Goal: Task Accomplishment & Management: Complete application form

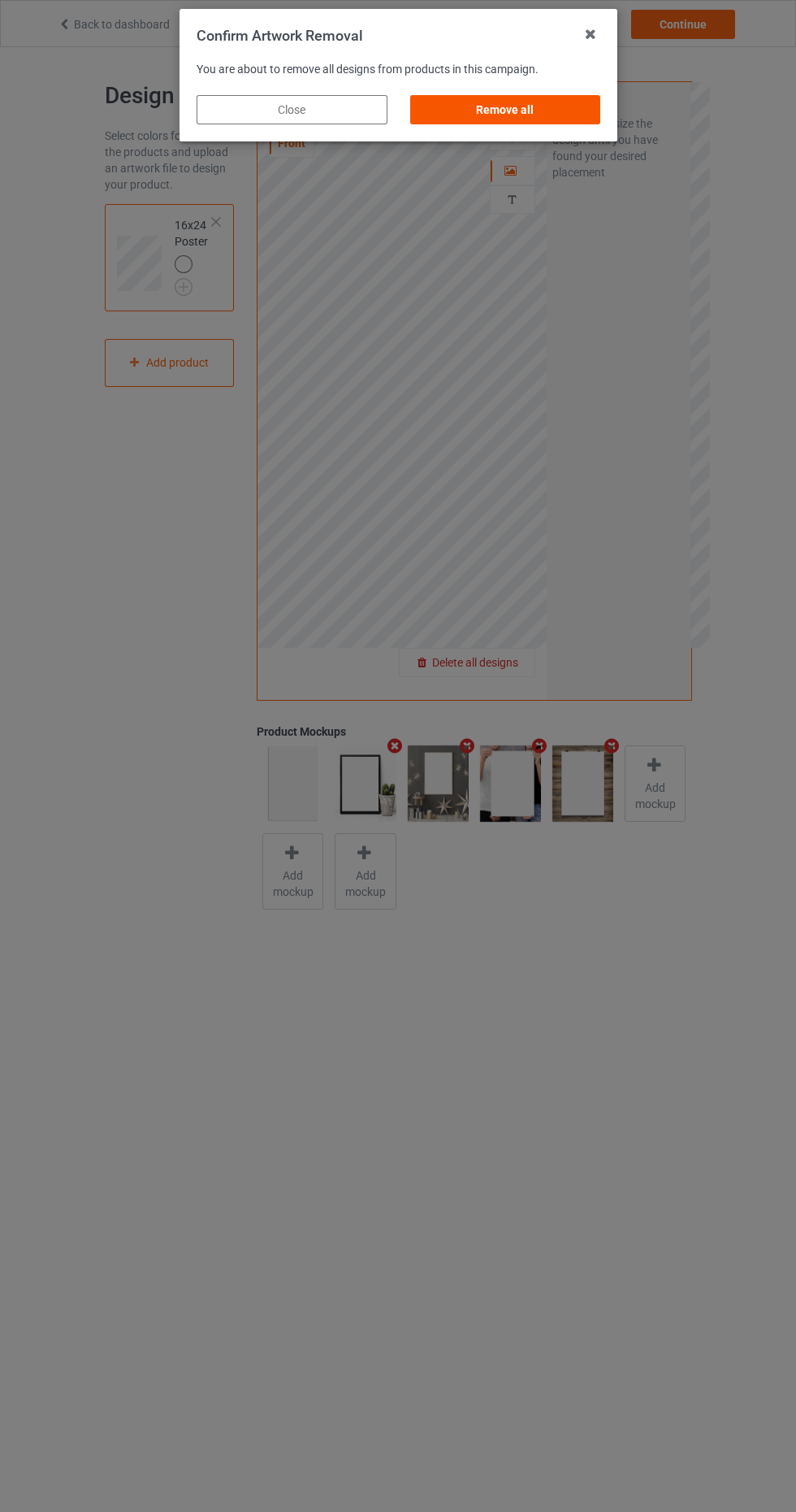
click at [552, 118] on div "Remove all" at bounding box center [504, 110] width 191 height 30
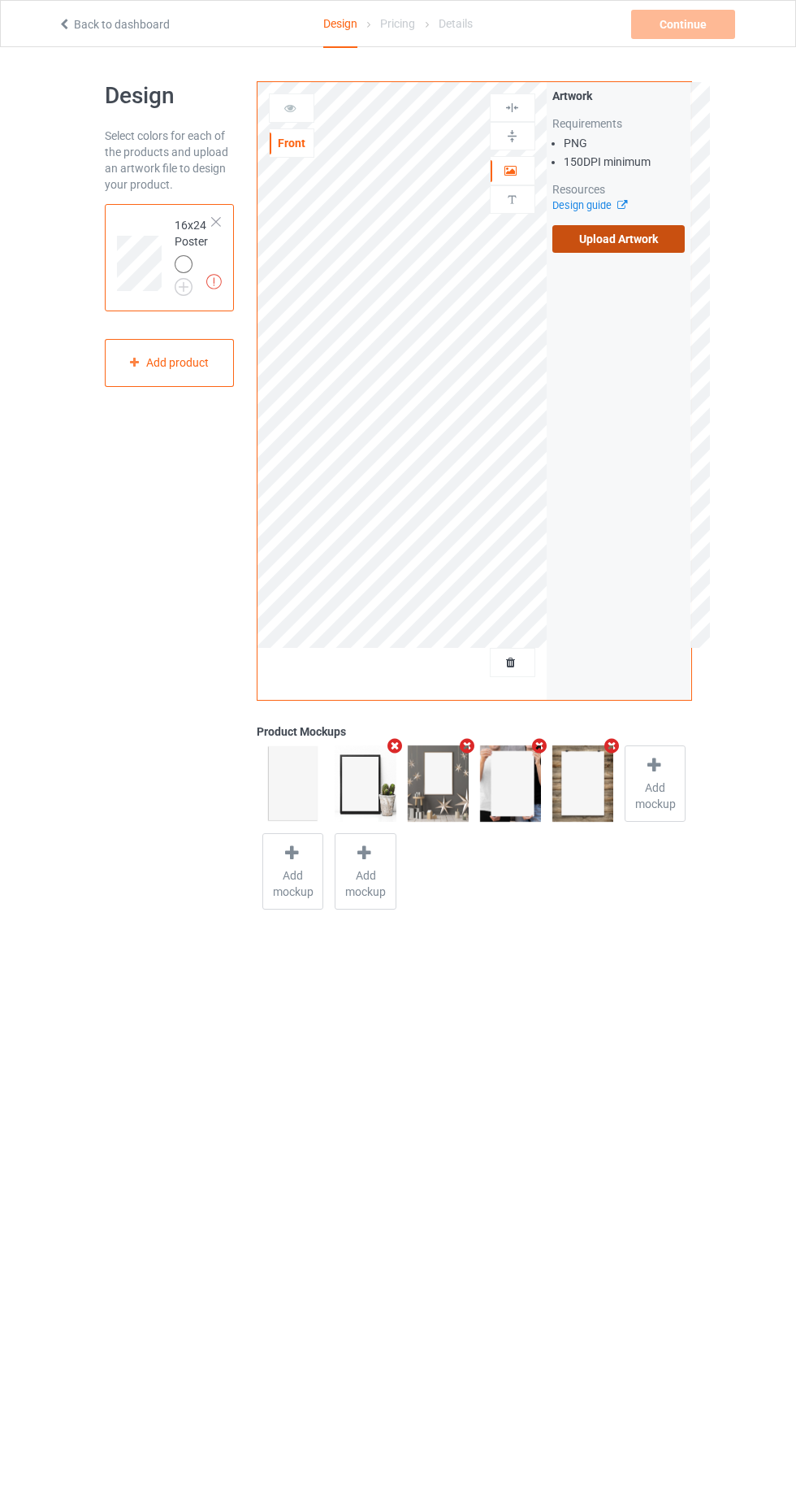
click at [657, 251] on label "Upload Artwork" at bounding box center [619, 239] width 134 height 28
click at [0, 0] on input "Upload Artwork" at bounding box center [0, 0] width 0 height 0
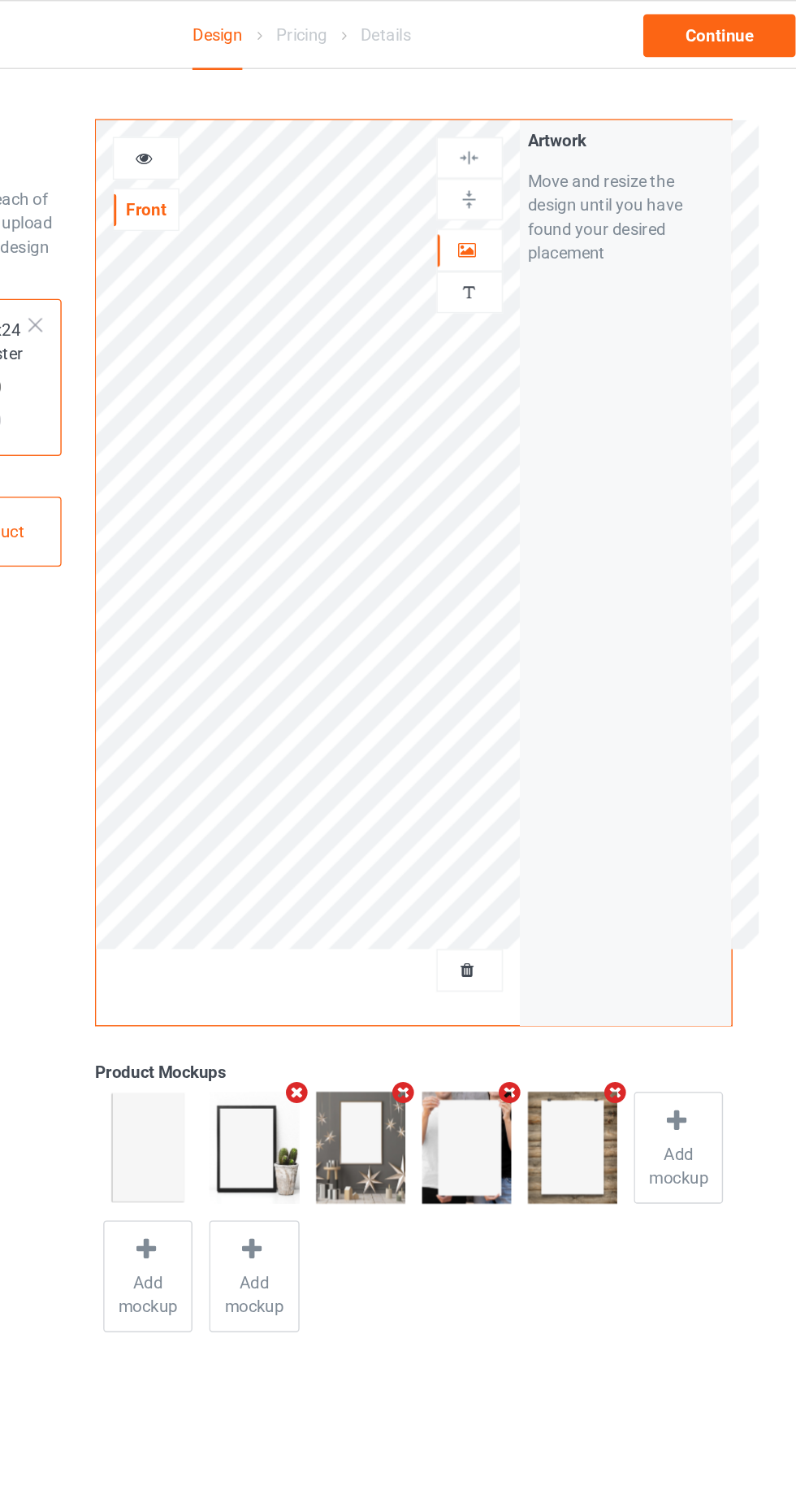
click at [521, 212] on div "Personalized text" at bounding box center [512, 199] width 45 height 29
click at [525, 193] on div at bounding box center [512, 200] width 44 height 16
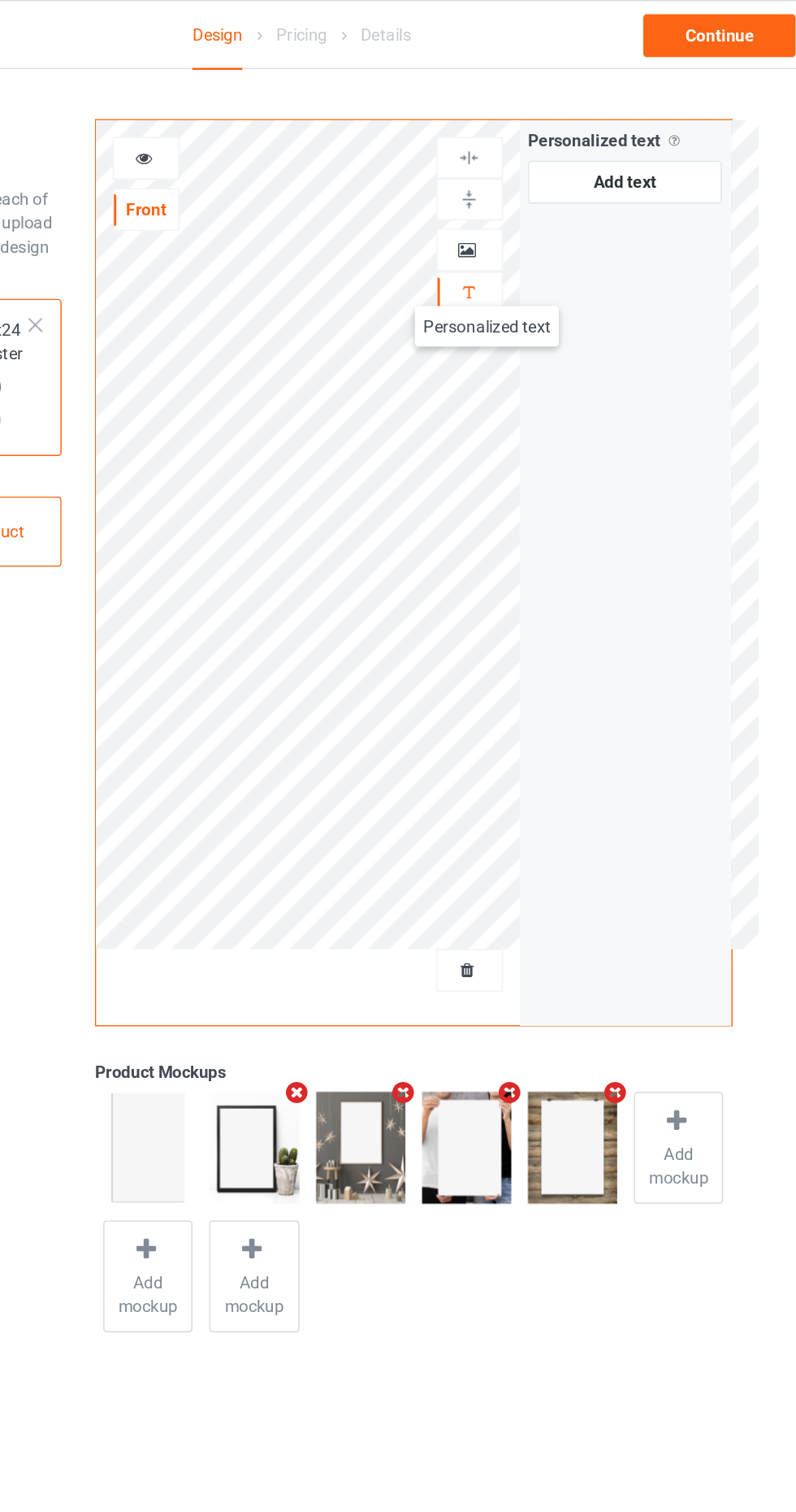
click at [509, 174] on icon at bounding box center [511, 168] width 14 height 11
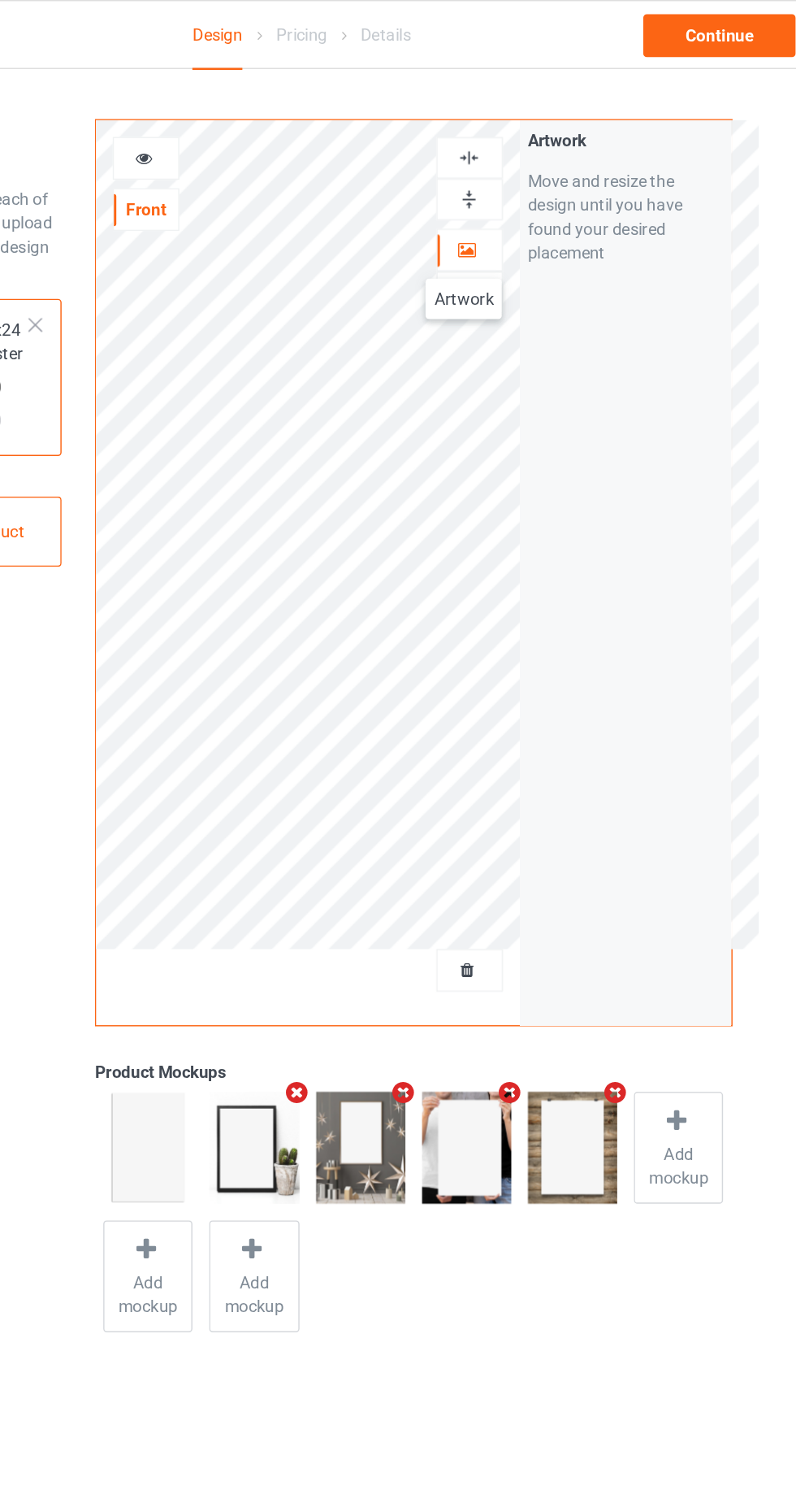
click at [513, 100] on img at bounding box center [512, 108] width 16 height 16
click at [513, 140] on img at bounding box center [512, 136] width 16 height 16
click at [523, 660] on div at bounding box center [512, 663] width 44 height 17
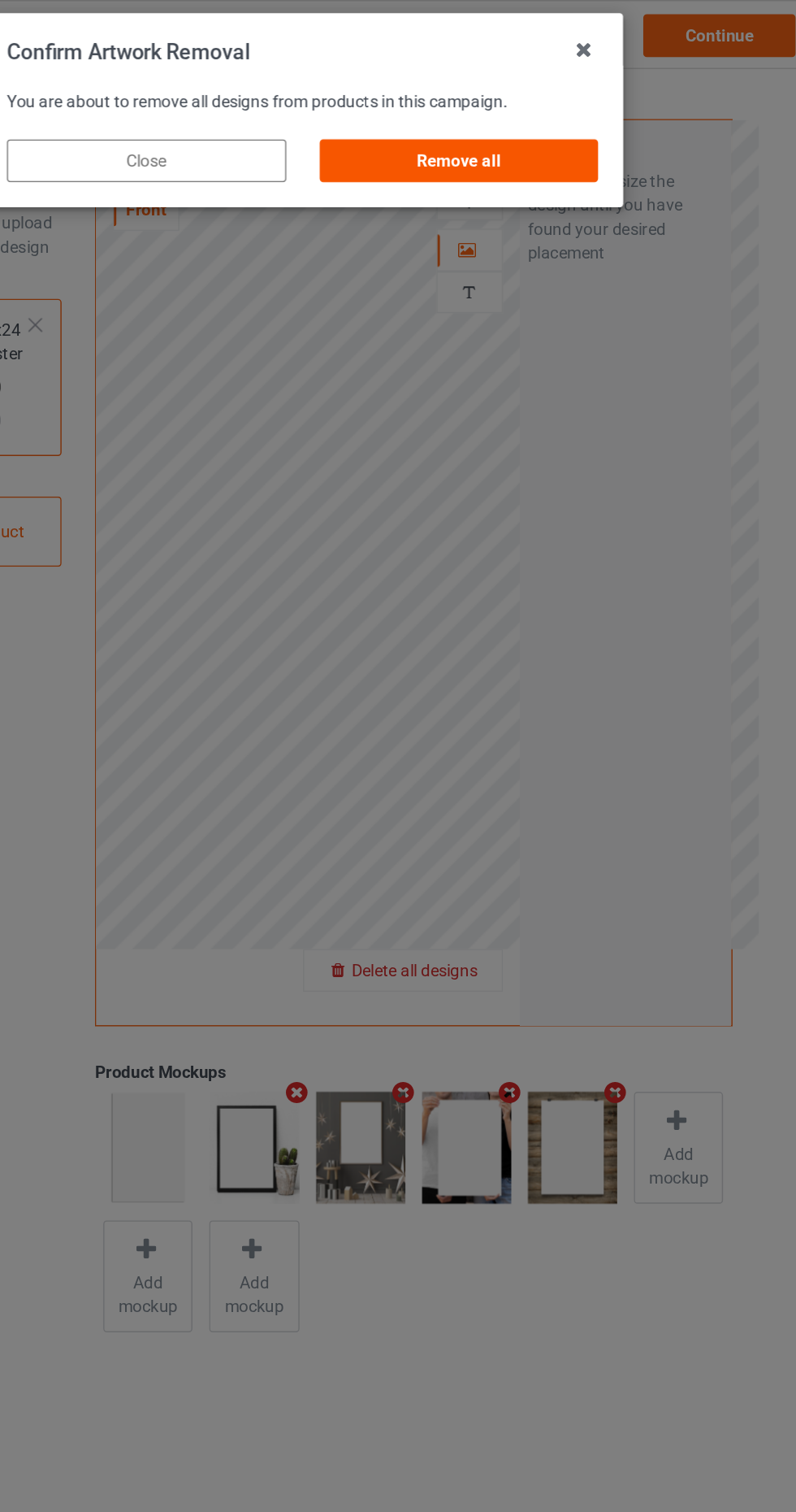
click at [540, 101] on div "Remove all" at bounding box center [504, 110] width 191 height 30
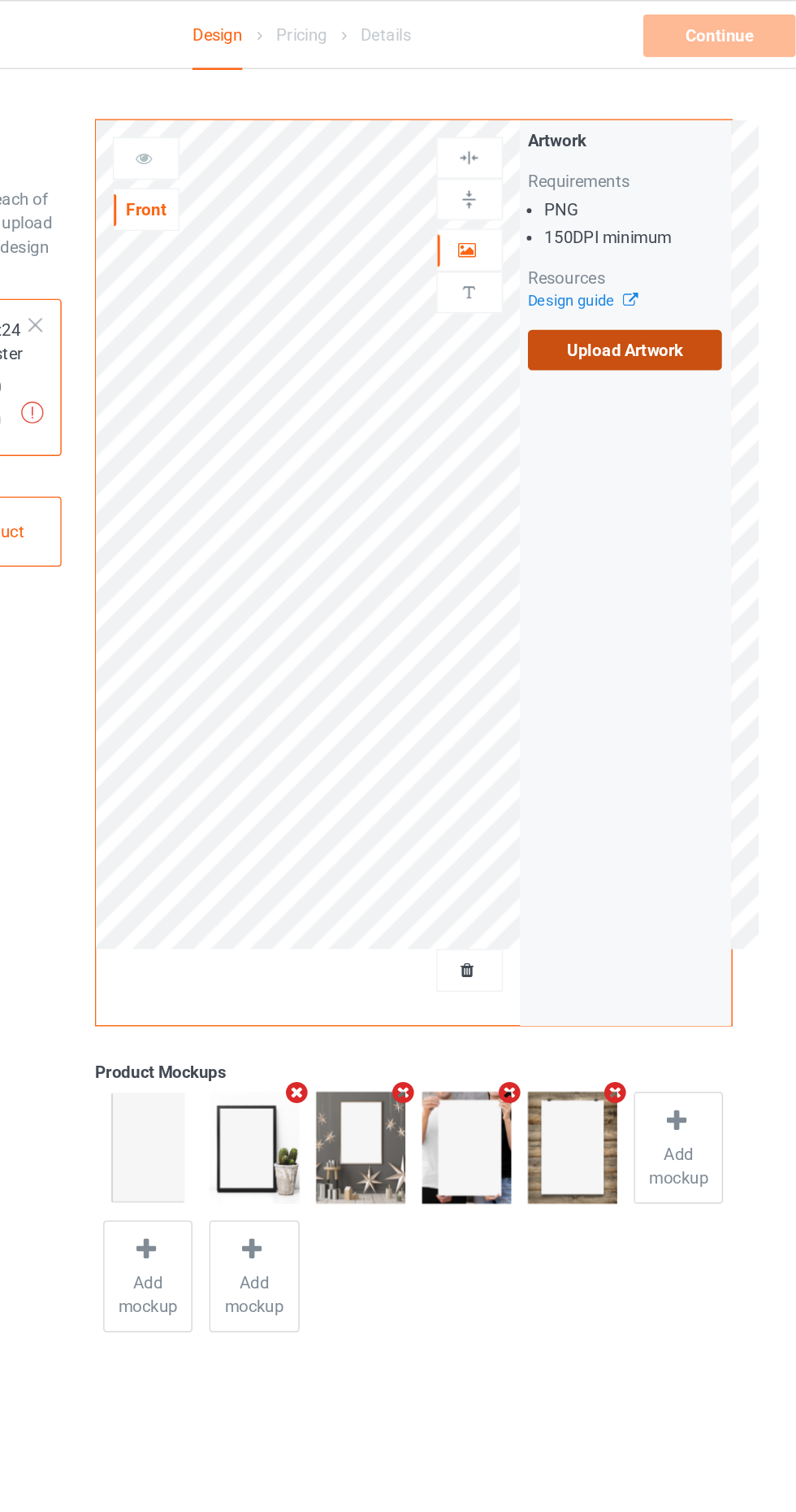
click at [643, 244] on label "Upload Artwork" at bounding box center [619, 239] width 134 height 28
click at [0, 0] on input "Upload Artwork" at bounding box center [0, 0] width 0 height 0
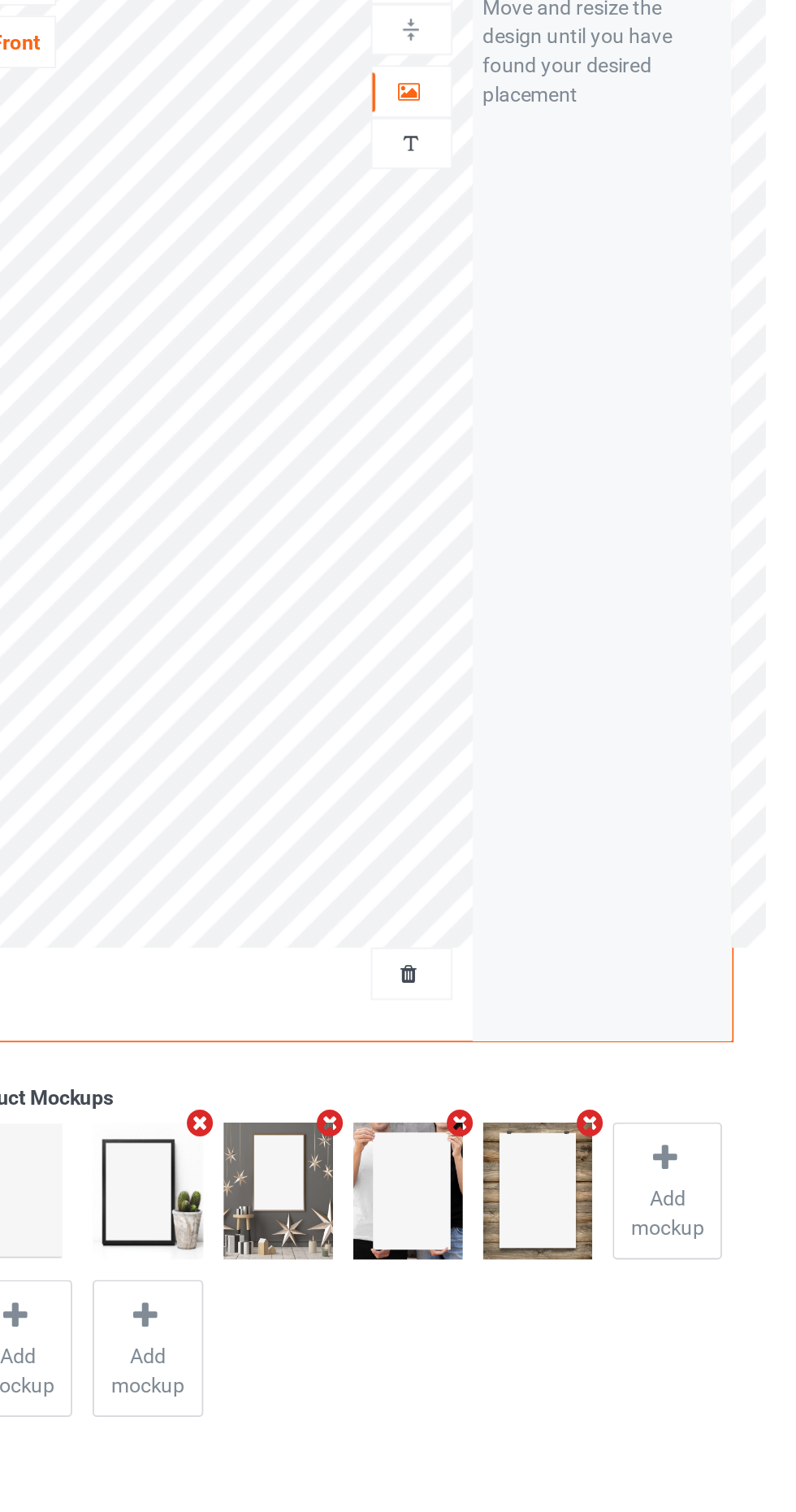
click at [525, 202] on div at bounding box center [512, 200] width 44 height 16
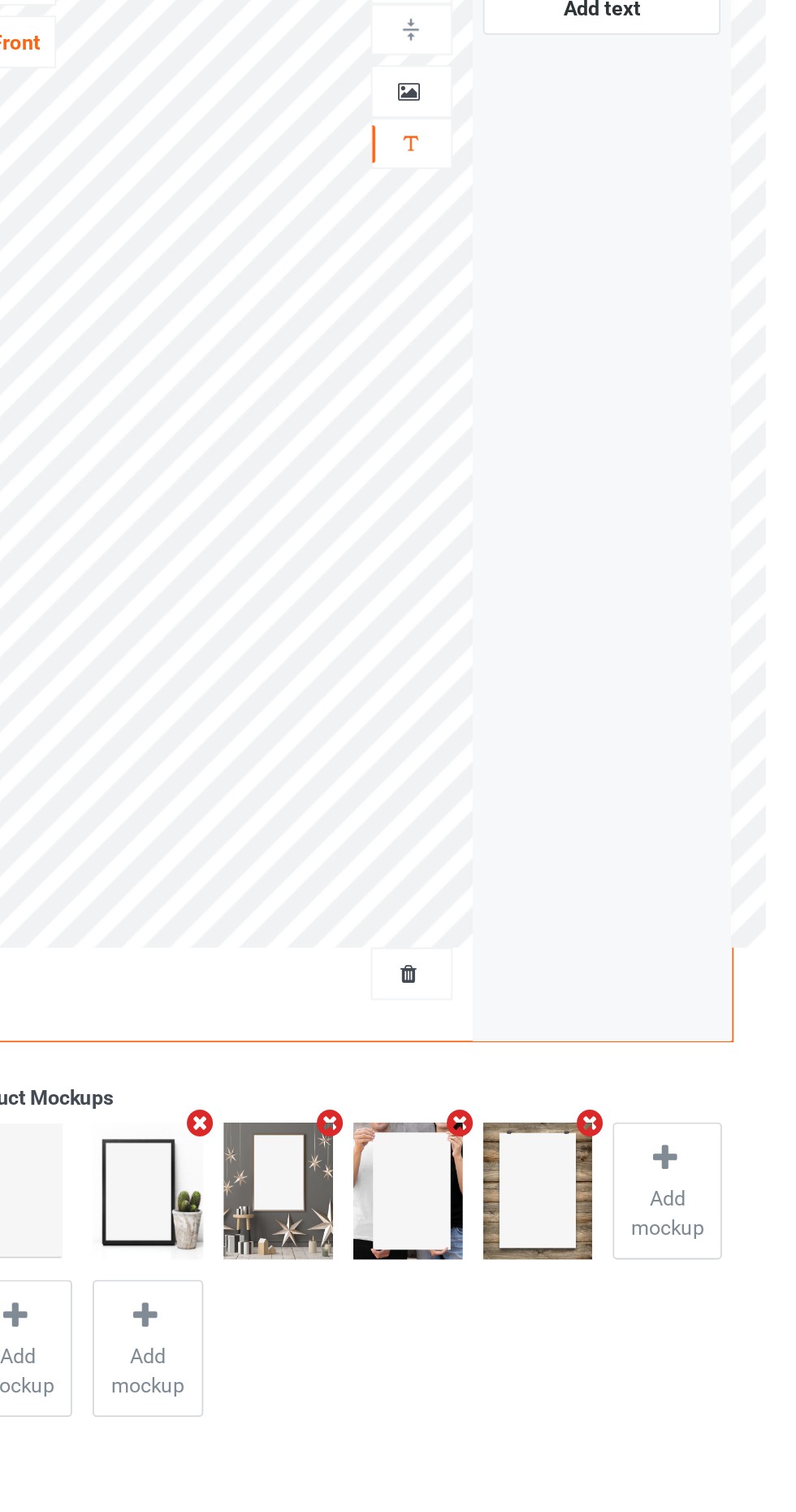
click at [517, 165] on icon at bounding box center [511, 168] width 14 height 11
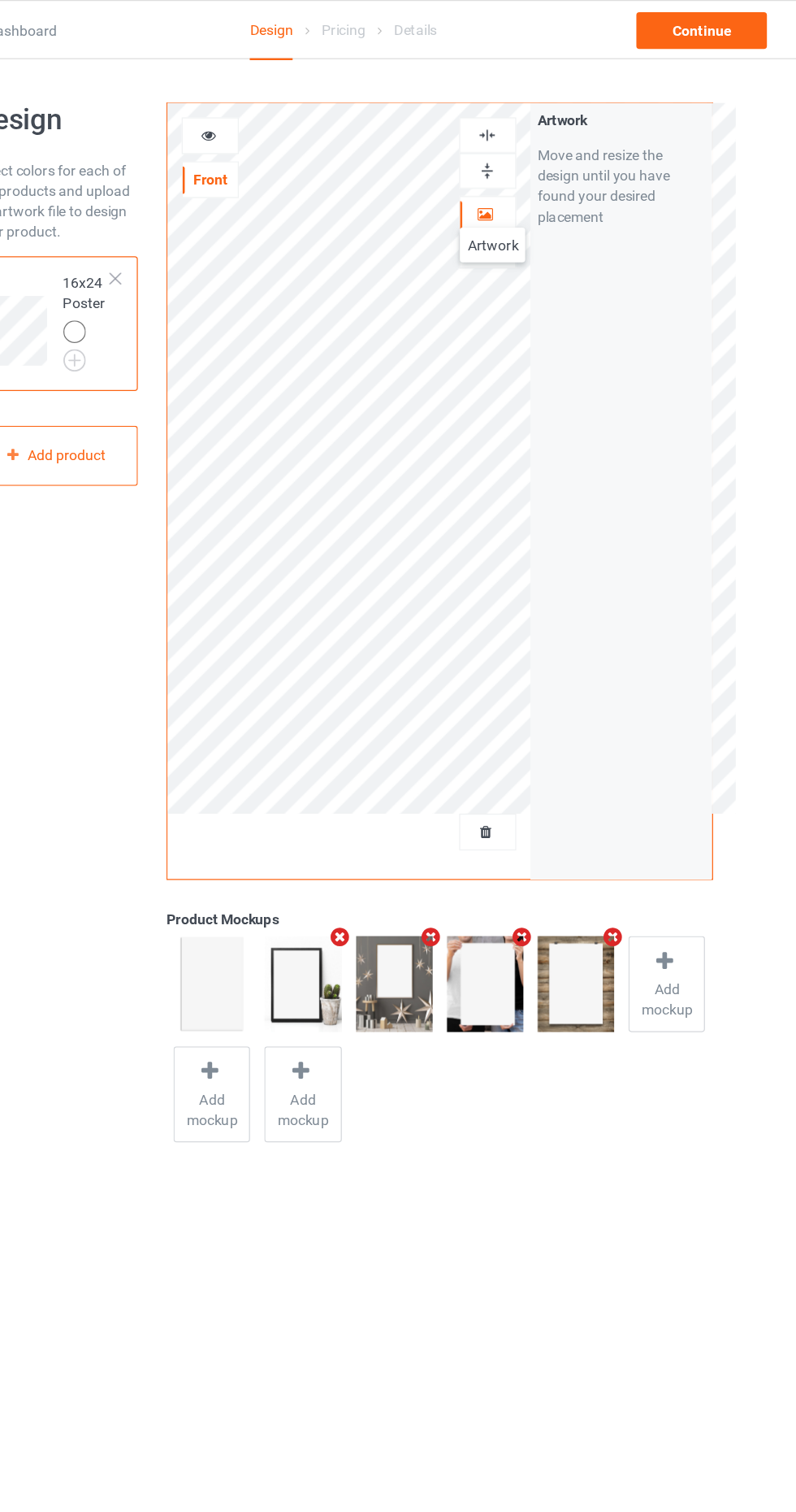
click at [505, 100] on img at bounding box center [512, 108] width 16 height 16
click at [518, 138] on img at bounding box center [512, 136] width 16 height 16
click at [512, 129] on img at bounding box center [512, 136] width 16 height 16
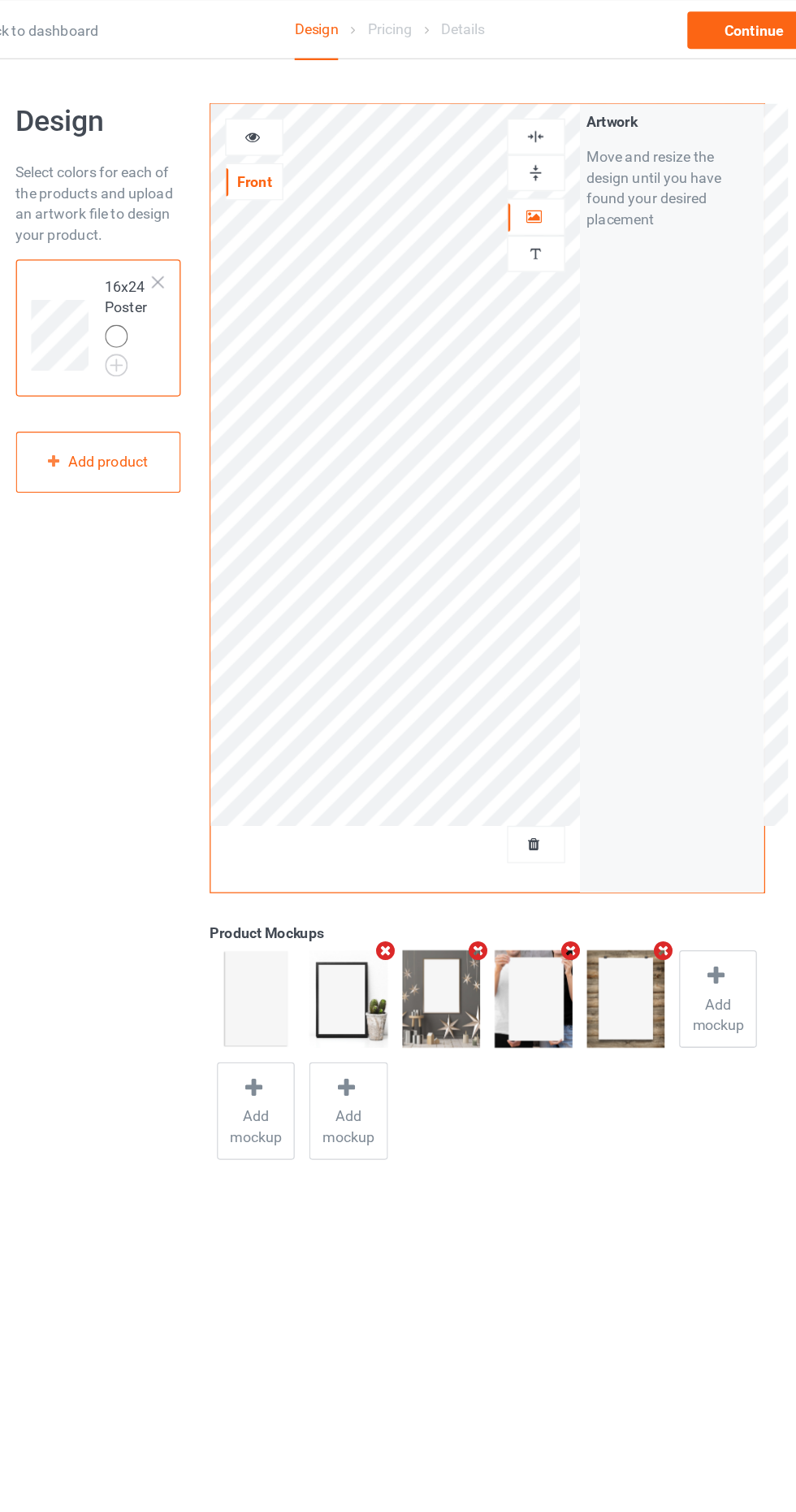
click at [512, 99] on div at bounding box center [512, 107] width 45 height 29
click at [512, 109] on img at bounding box center [512, 108] width 16 height 16
click at [512, 137] on img at bounding box center [512, 136] width 16 height 16
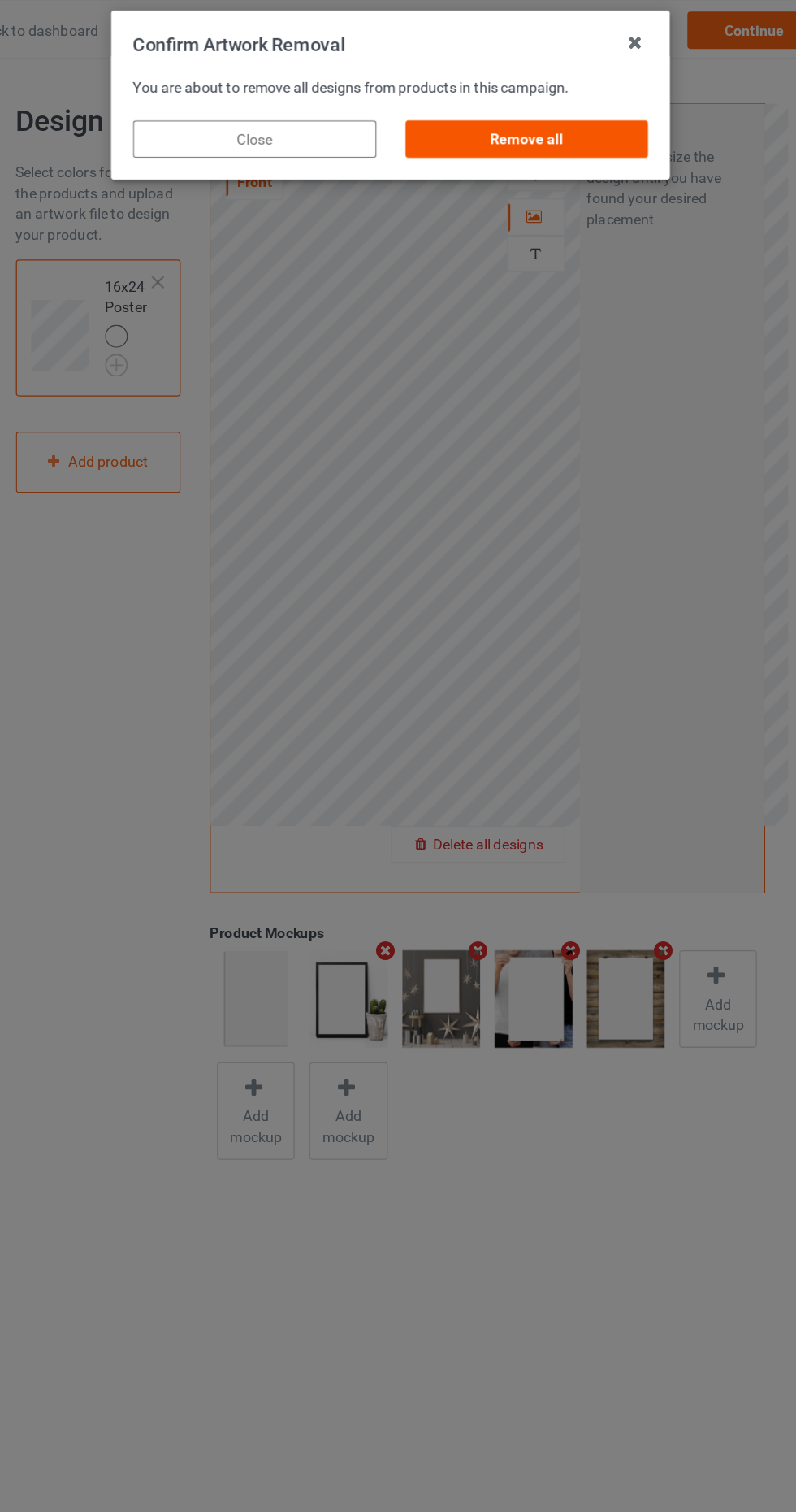
click at [533, 114] on div "Remove all" at bounding box center [504, 110] width 191 height 30
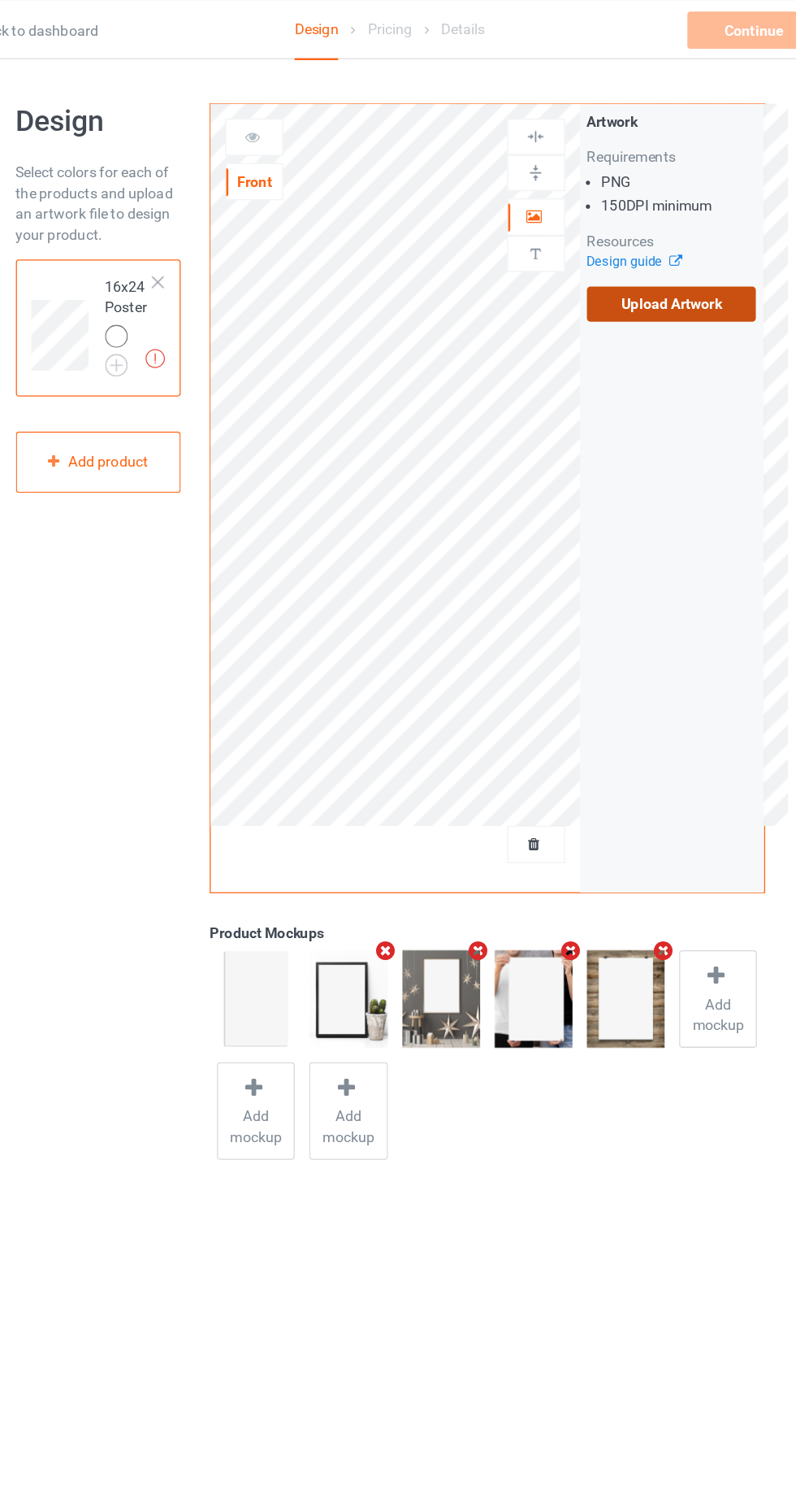
click at [600, 243] on label "Upload Artwork" at bounding box center [619, 239] width 134 height 28
click at [0, 0] on input "Upload Artwork" at bounding box center [0, 0] width 0 height 0
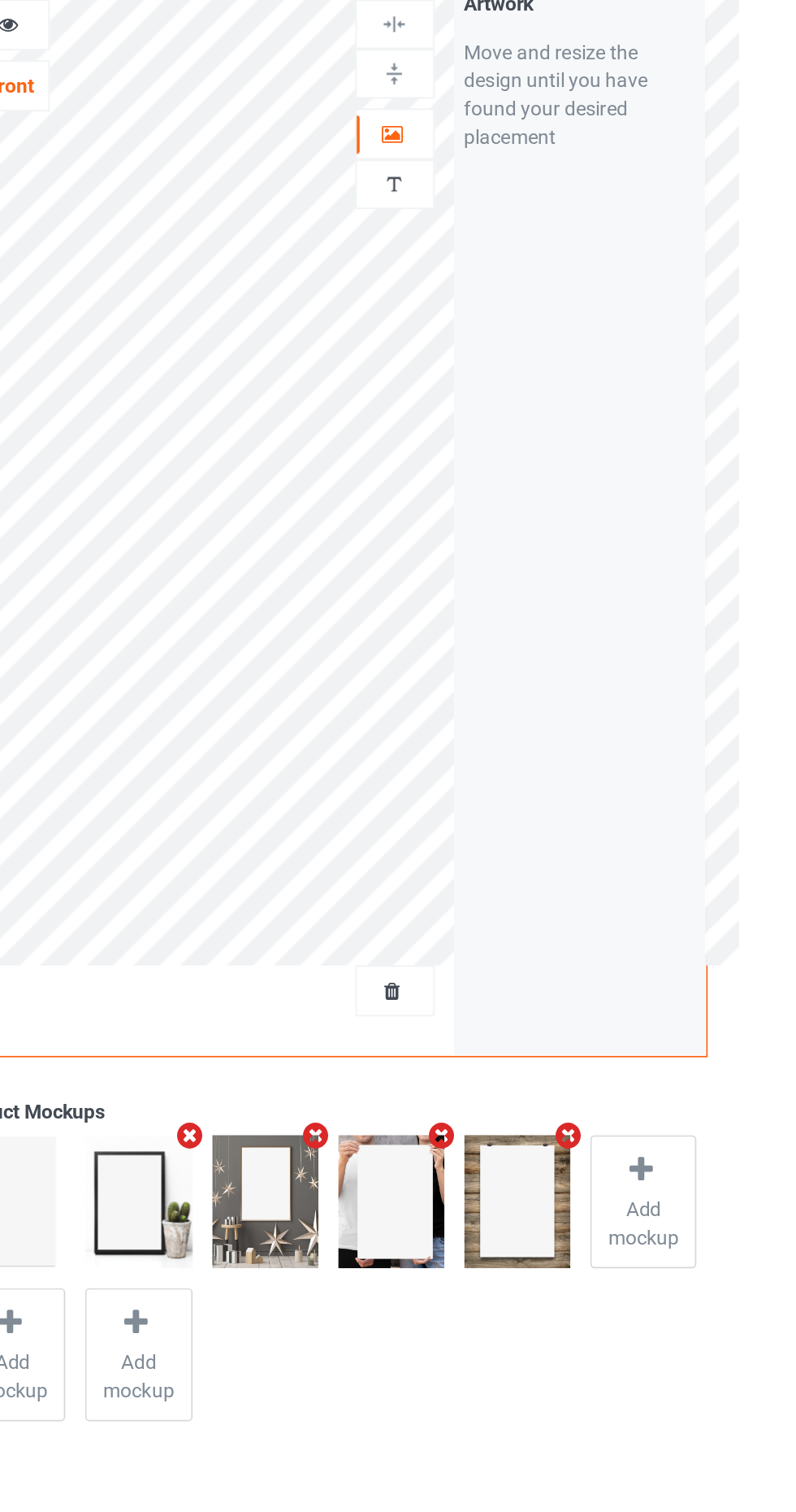
scroll to position [32, 0]
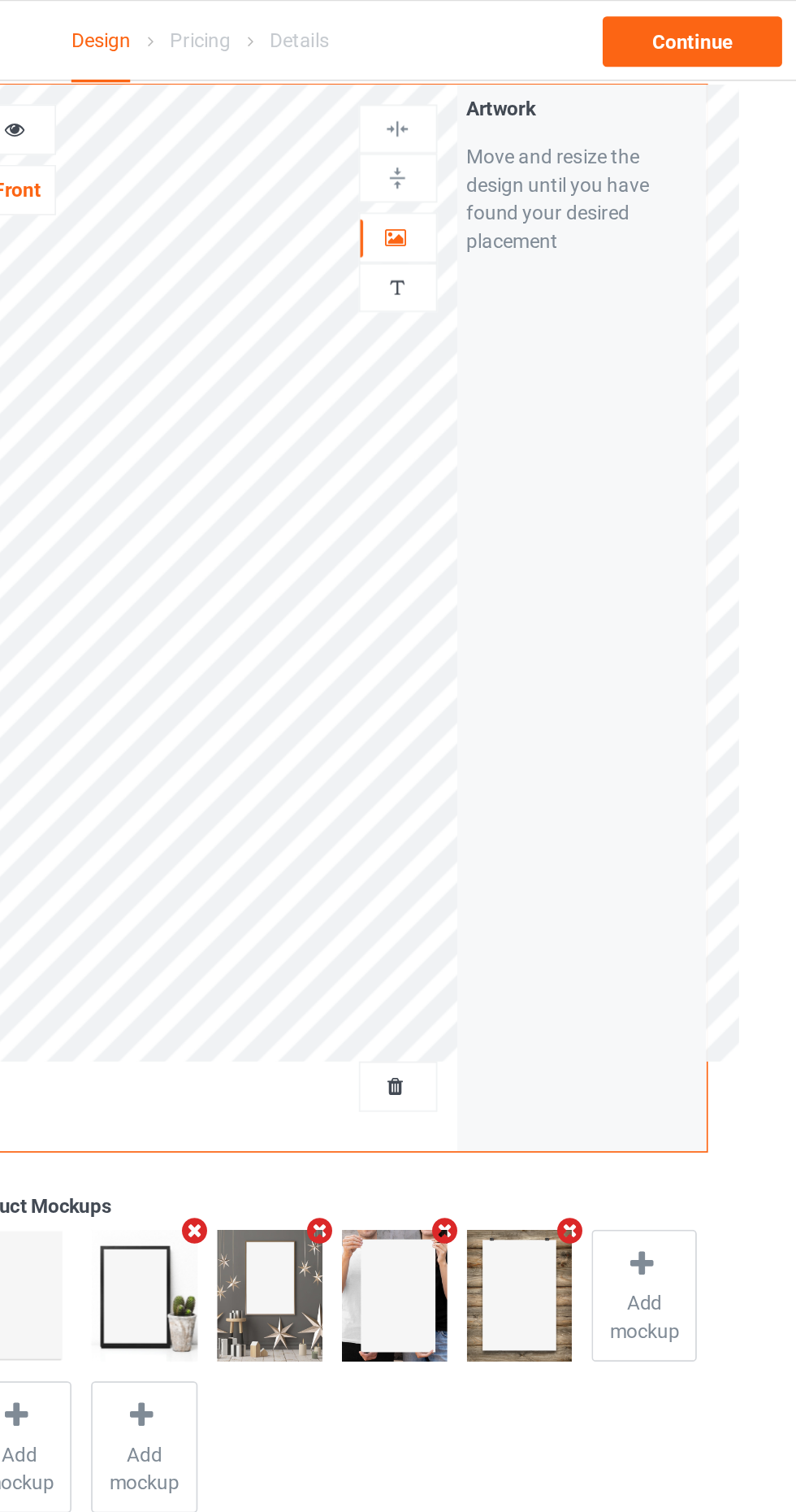
click at [496, 151] on div "Artwork" at bounding box center [512, 139] width 45 height 30
click at [515, 159] on img at bounding box center [512, 167] width 16 height 16
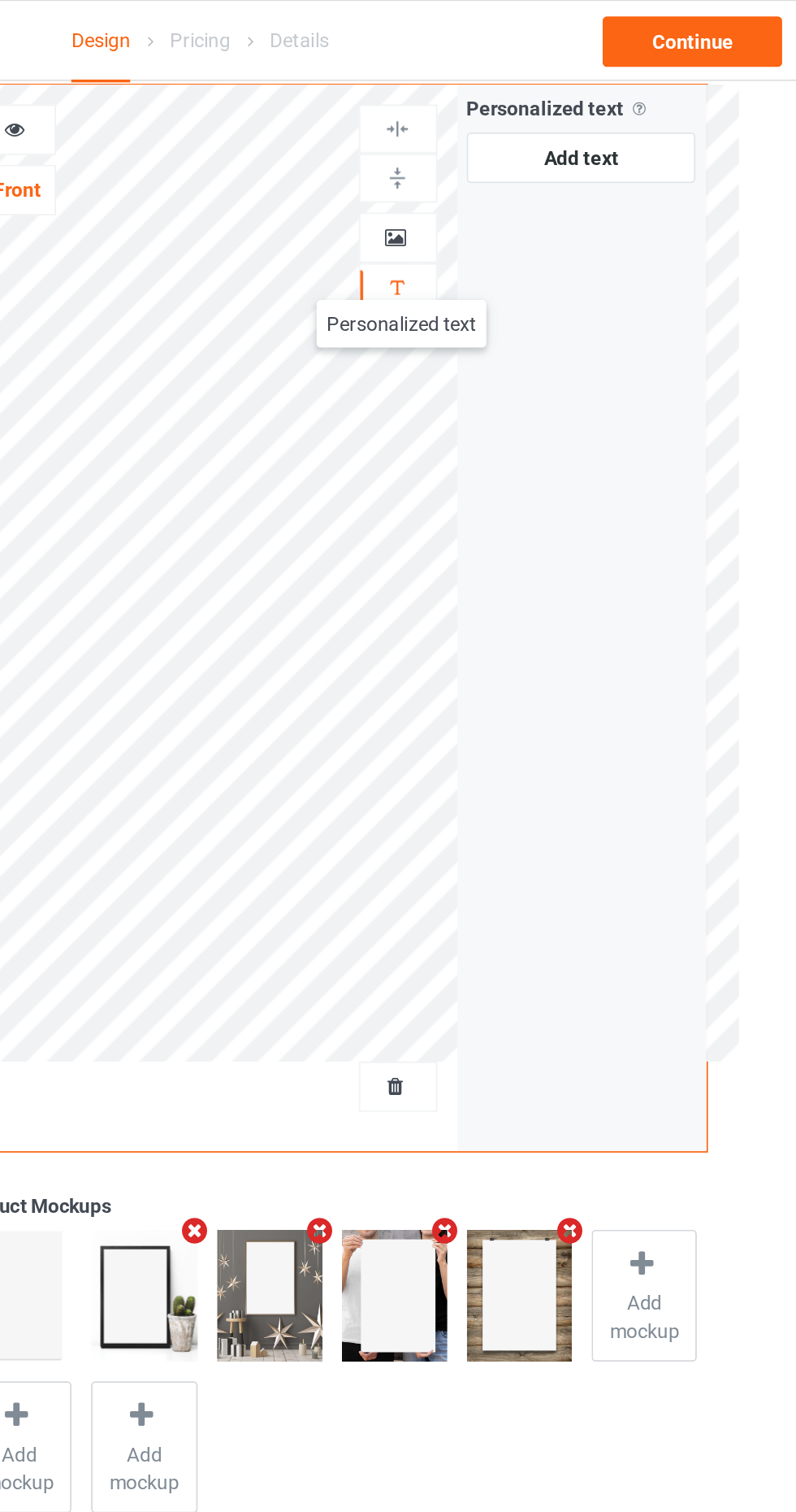
click at [518, 133] on div at bounding box center [512, 138] width 44 height 17
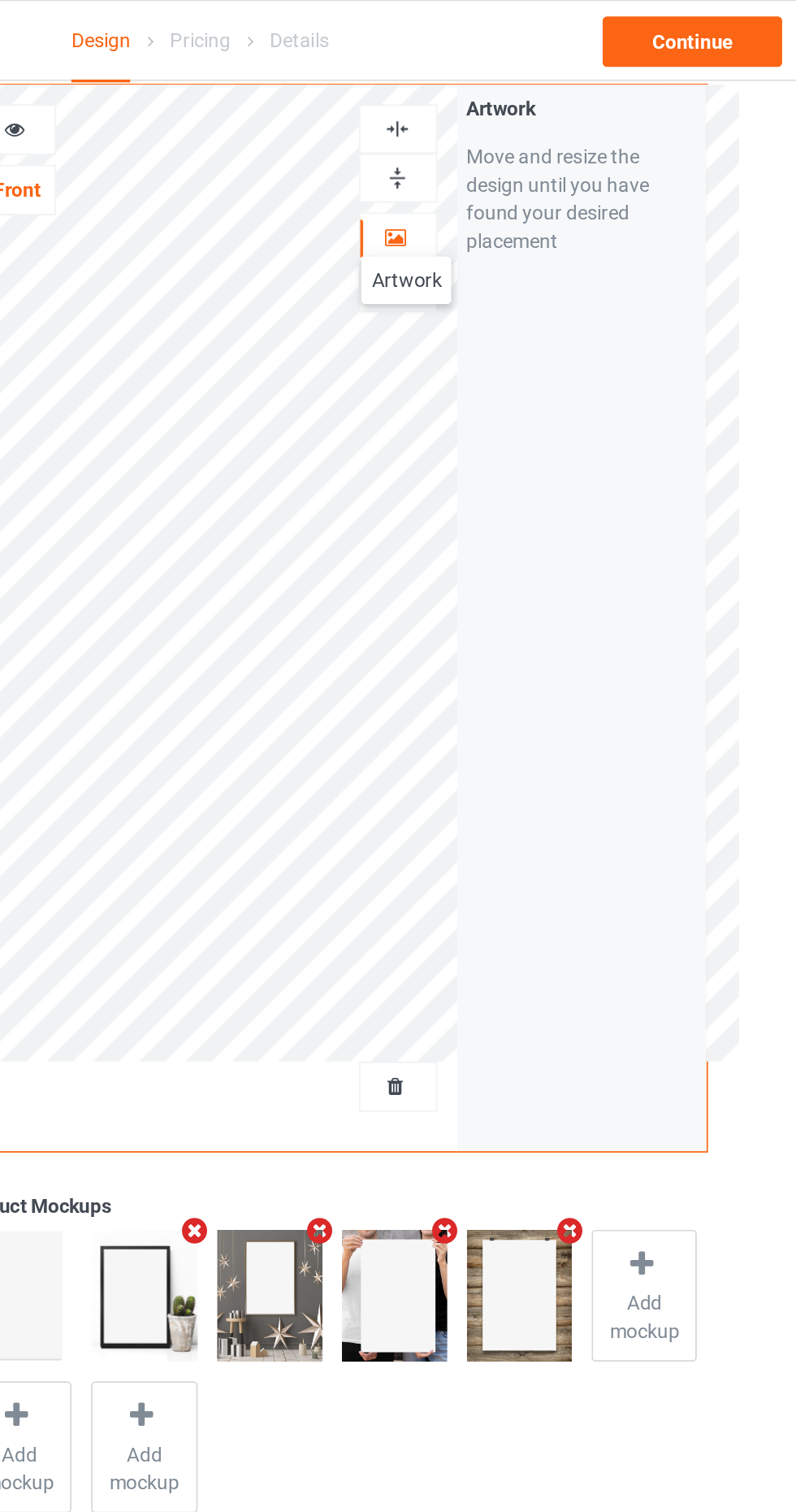
click at [508, 76] on img at bounding box center [512, 75] width 16 height 16
click at [514, 109] on img at bounding box center [512, 104] width 16 height 16
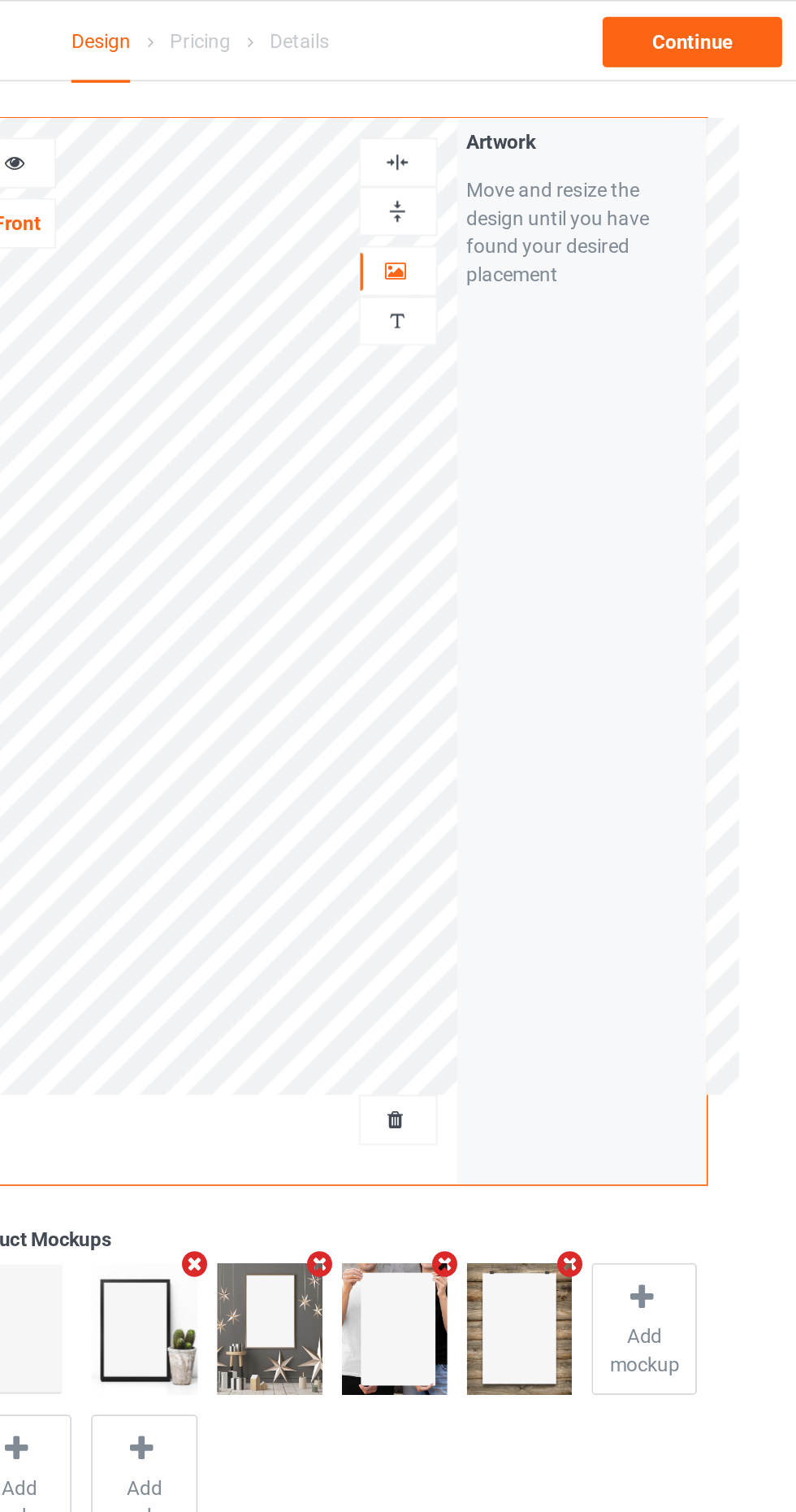
scroll to position [14, 0]
click at [519, 79] on div at bounding box center [512, 93] width 45 height 29
click at [513, 92] on img at bounding box center [512, 94] width 16 height 16
click at [516, 124] on img at bounding box center [512, 122] width 16 height 16
click at [727, 299] on div "Design Select colors for each of the products and upload an artwork file to des…" at bounding box center [398, 485] width 796 height 903
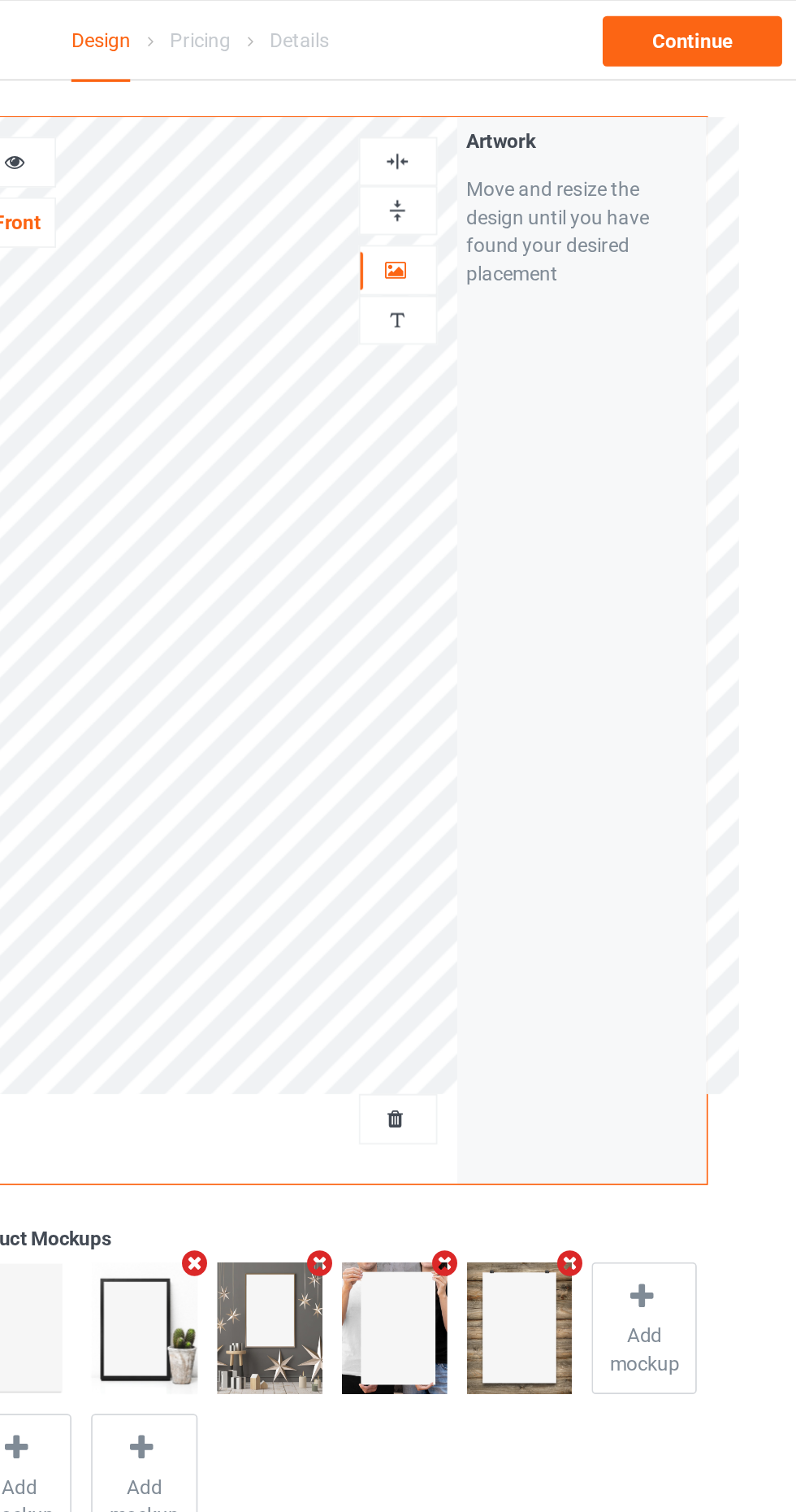
click at [734, 505] on div "Design Select colors for each of the products and upload an artwork file to des…" at bounding box center [398, 485] width 796 height 903
click at [518, 182] on img at bounding box center [512, 186] width 16 height 16
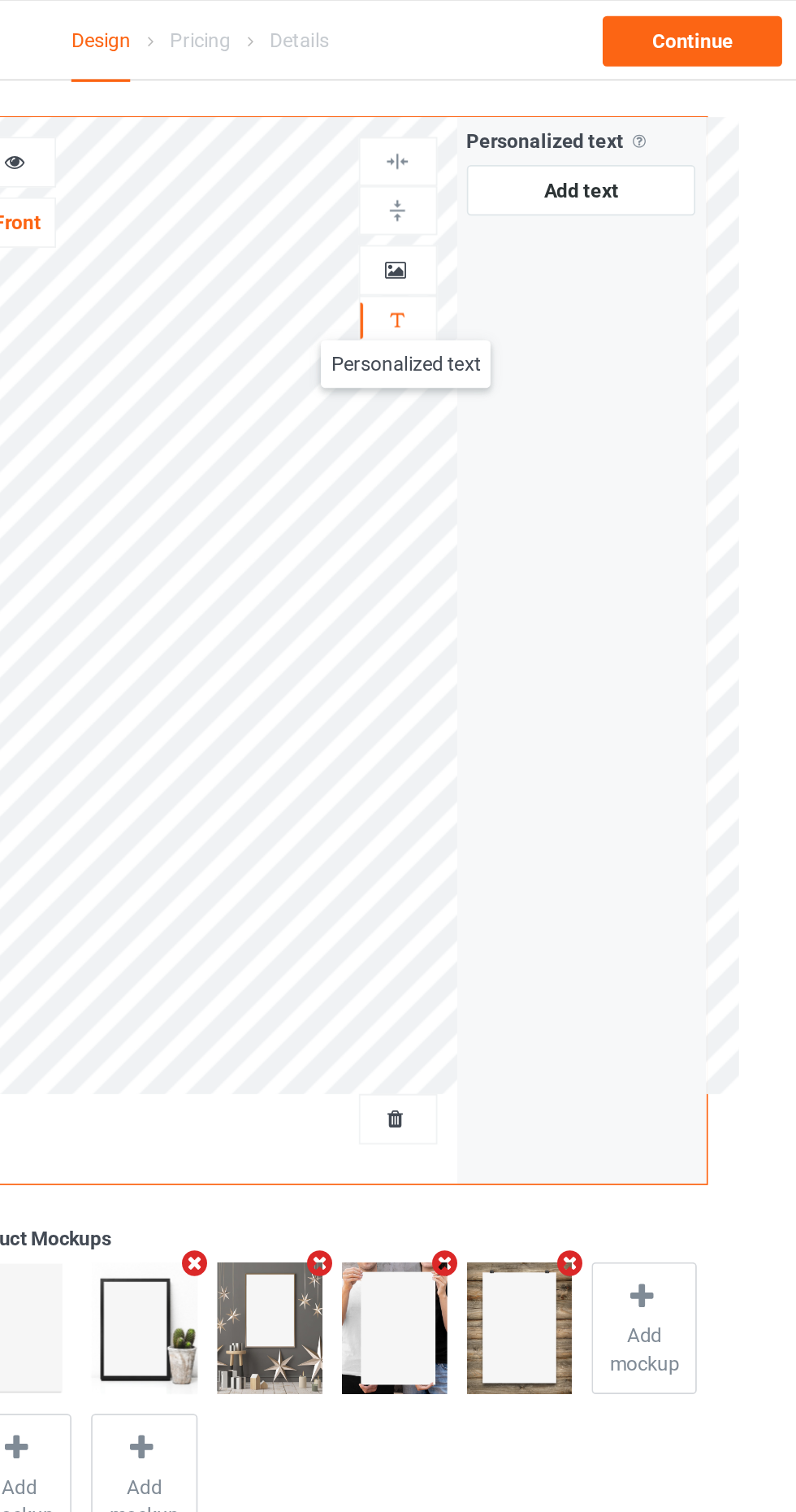
click at [511, 156] on icon at bounding box center [511, 154] width 14 height 11
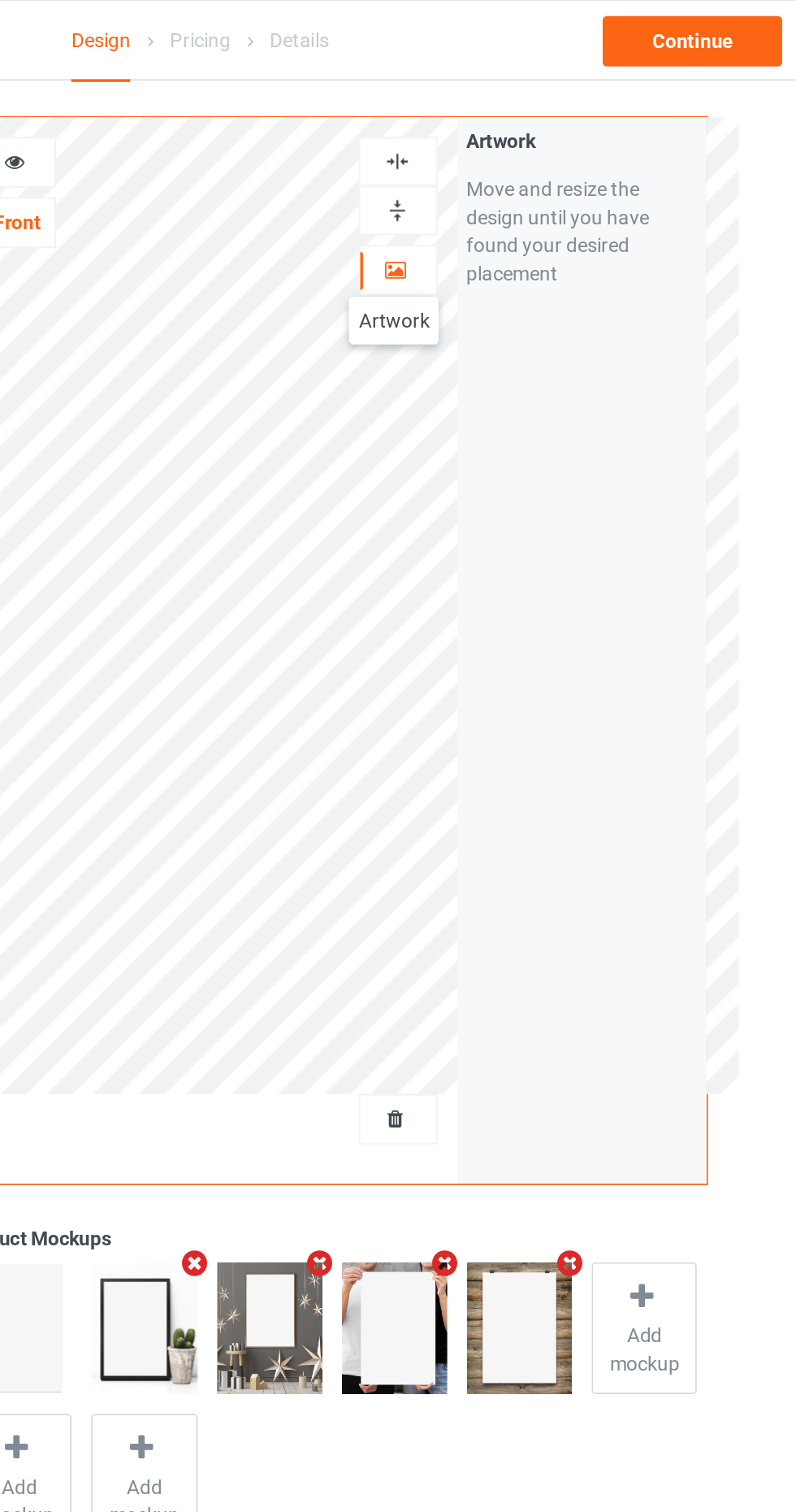
click at [726, 327] on div "Design Select colors for each of the products and upload an artwork file to des…" at bounding box center [398, 485] width 796 height 903
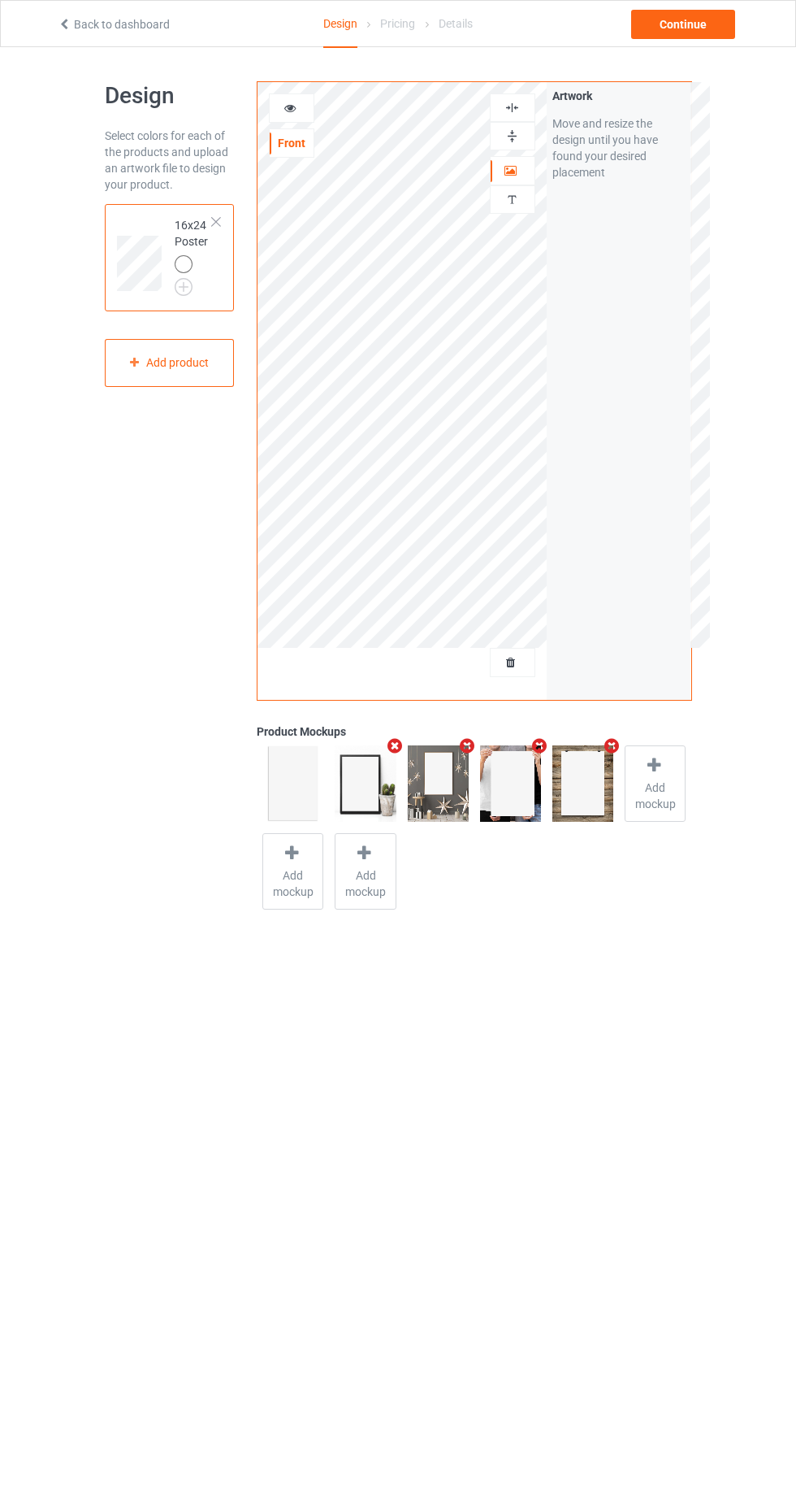
click at [510, 135] on img at bounding box center [512, 136] width 16 height 16
click at [503, 113] on div at bounding box center [512, 108] width 44 height 16
click at [532, 1307] on body "Back to dashboard Design Pricing Details Continue Design Select colors for each…" at bounding box center [398, 803] width 796 height 1512
click at [177, 361] on div "Add product" at bounding box center [169, 362] width 130 height 48
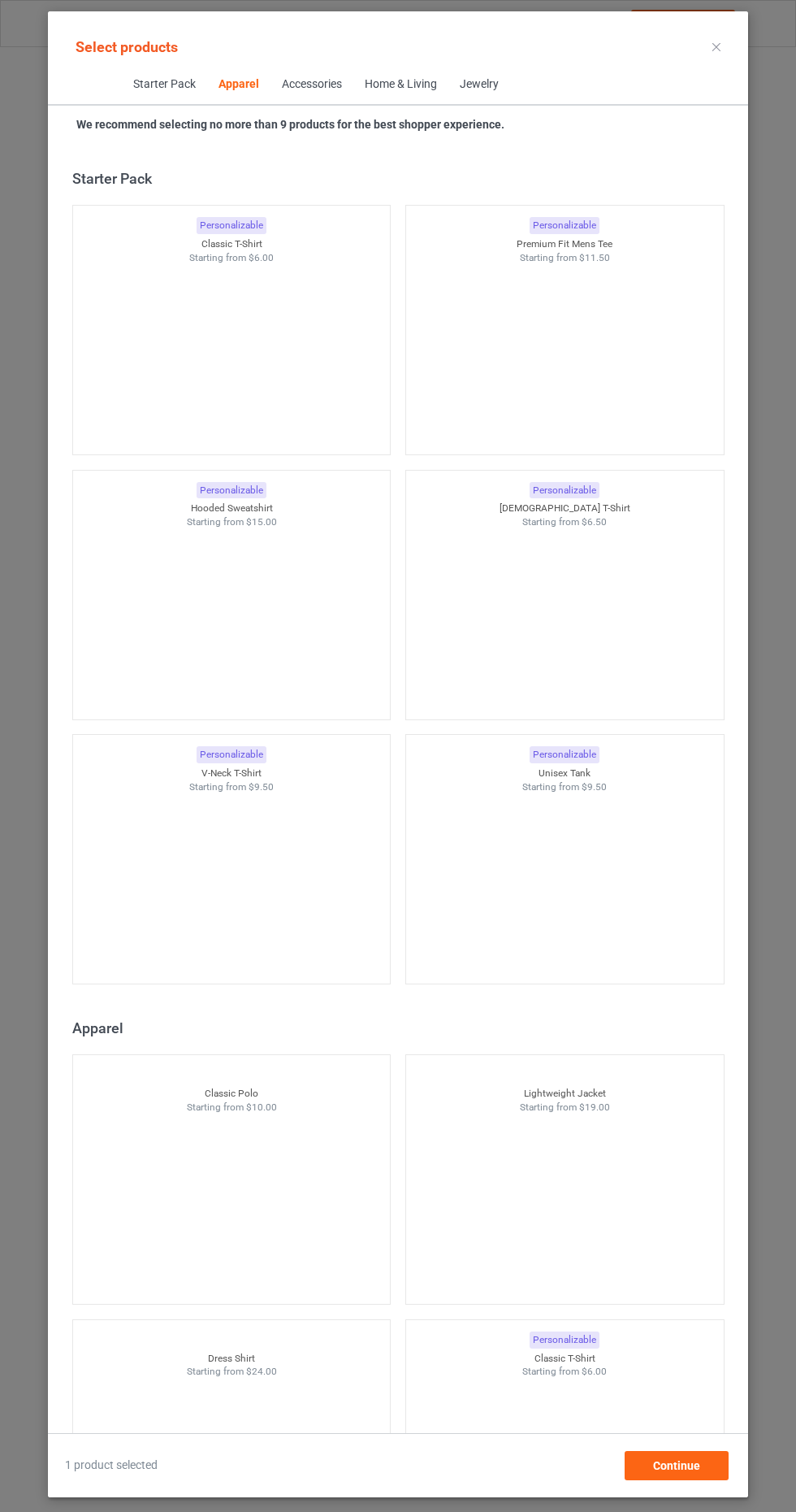
scroll to position [869, 0]
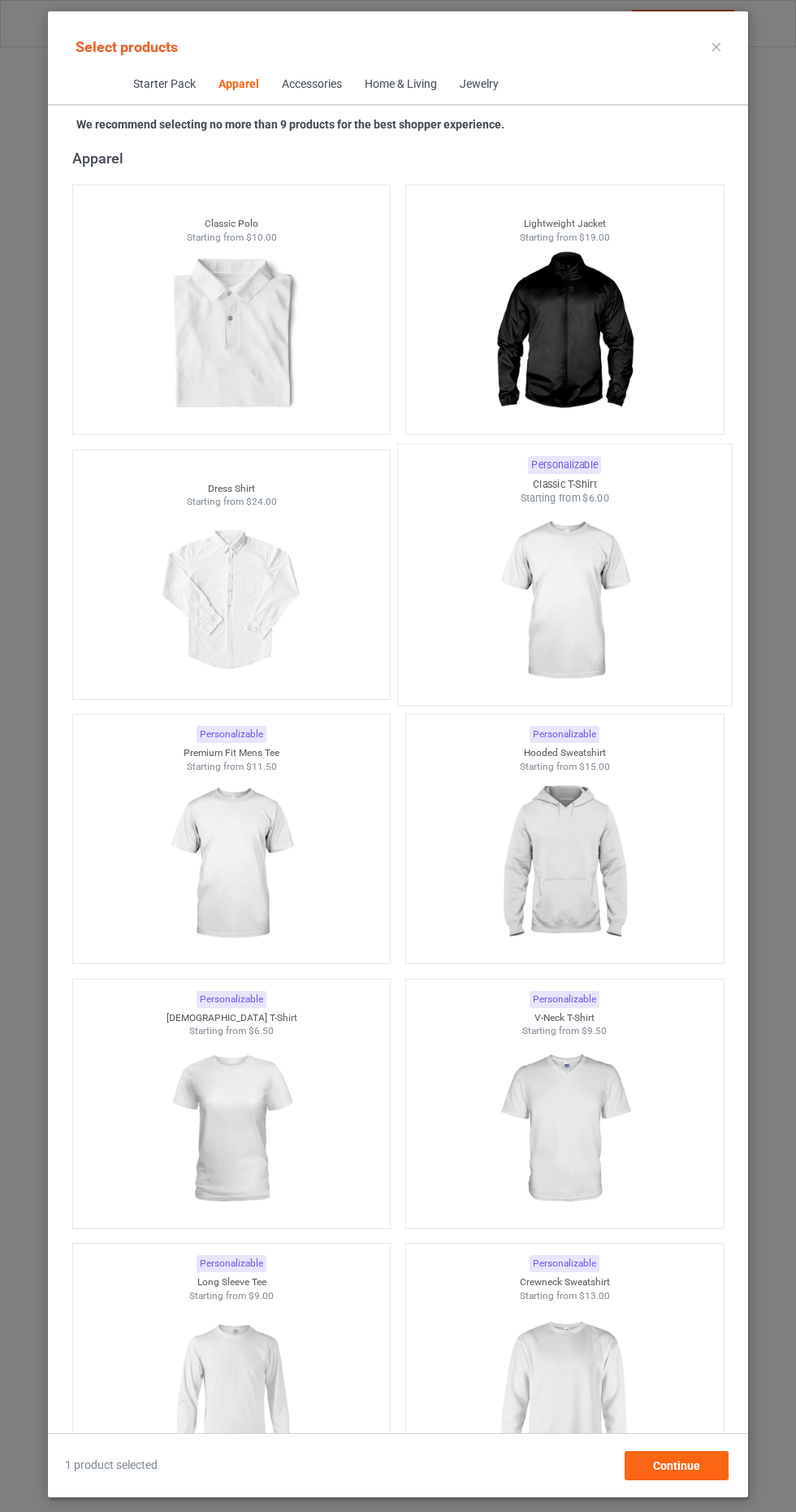
click at [575, 560] on img at bounding box center [565, 601] width 153 height 191
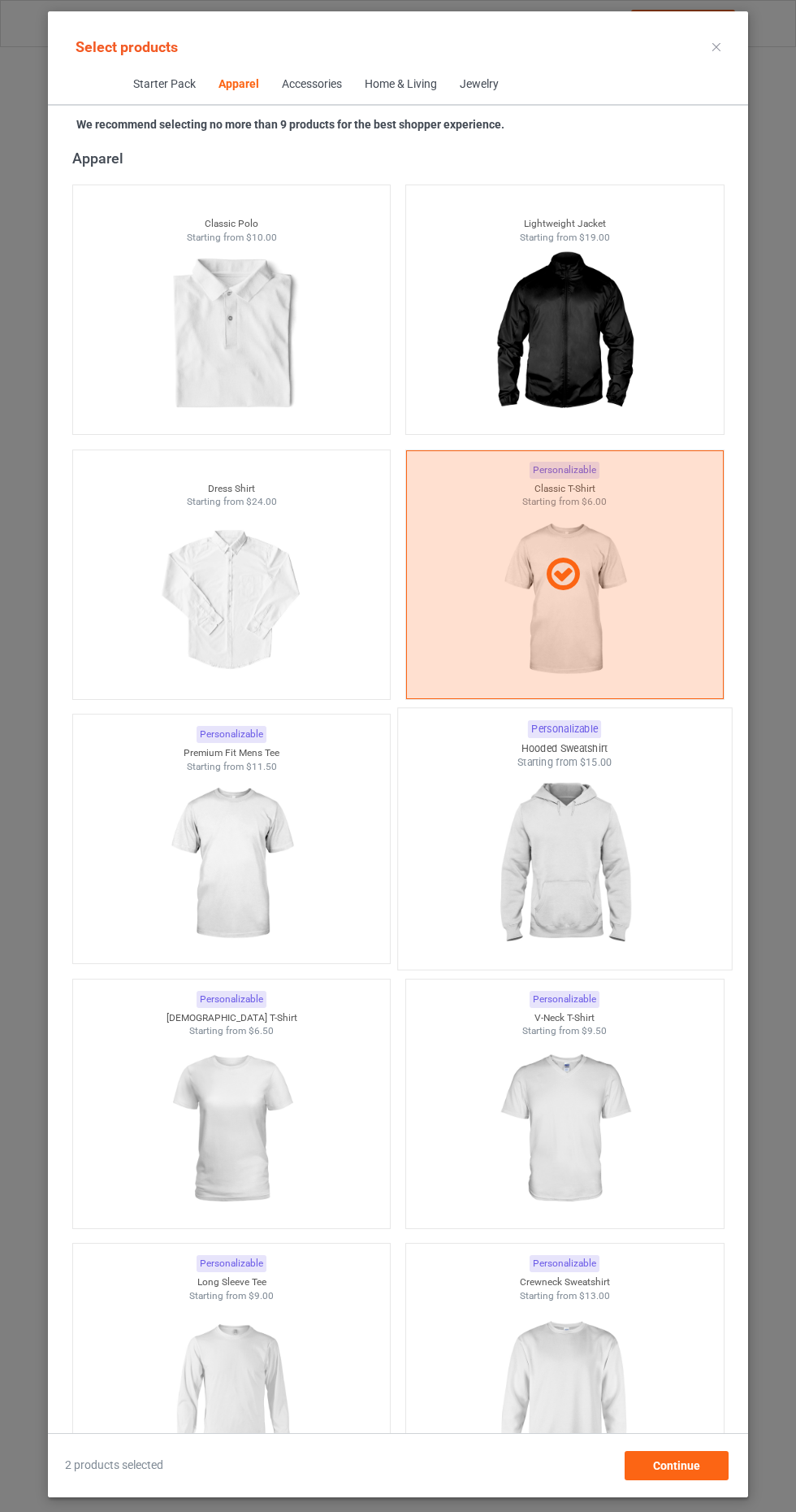
click at [564, 862] on img at bounding box center [565, 865] width 153 height 191
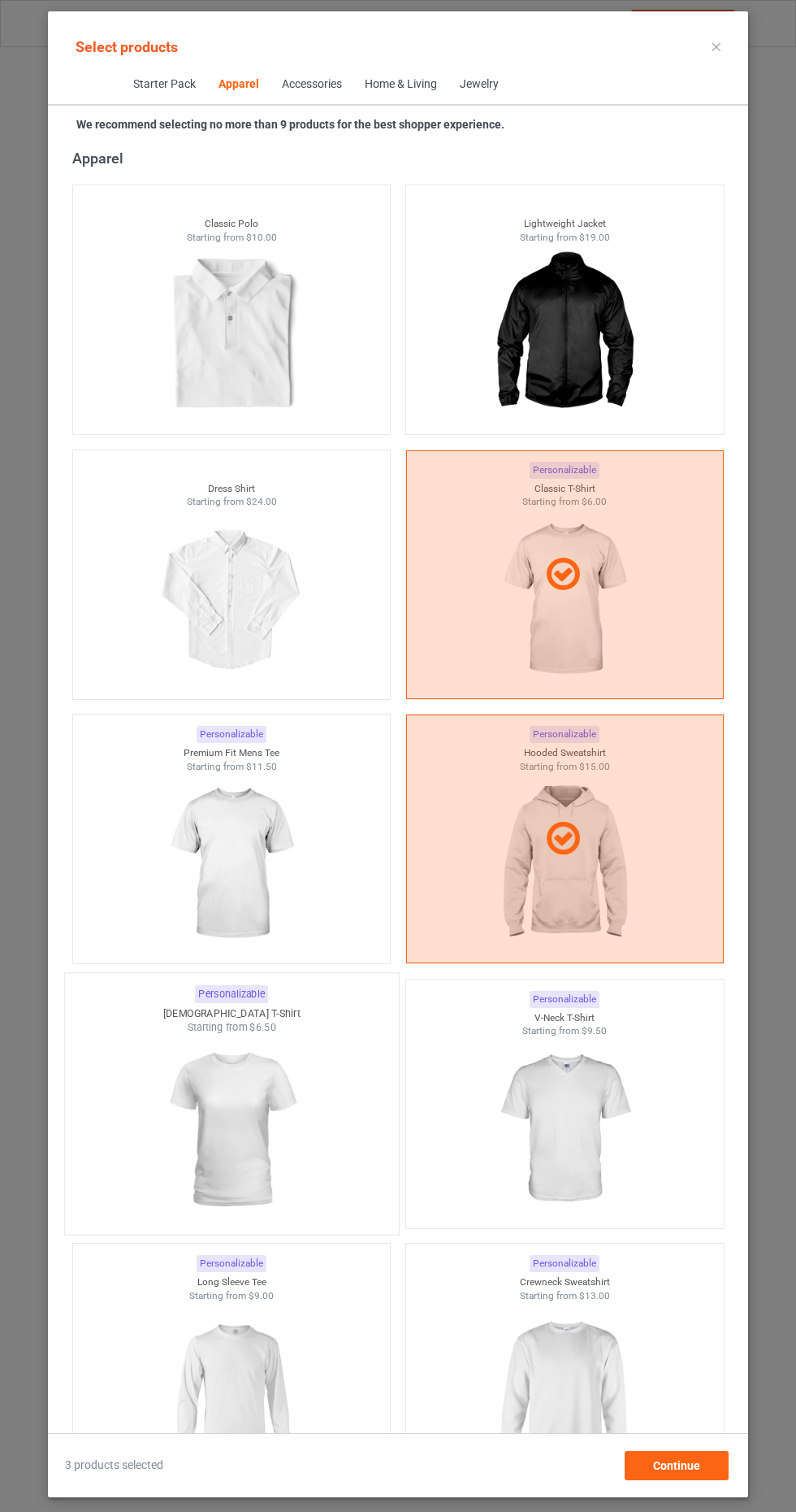
click at [241, 1156] on img at bounding box center [231, 1130] width 153 height 191
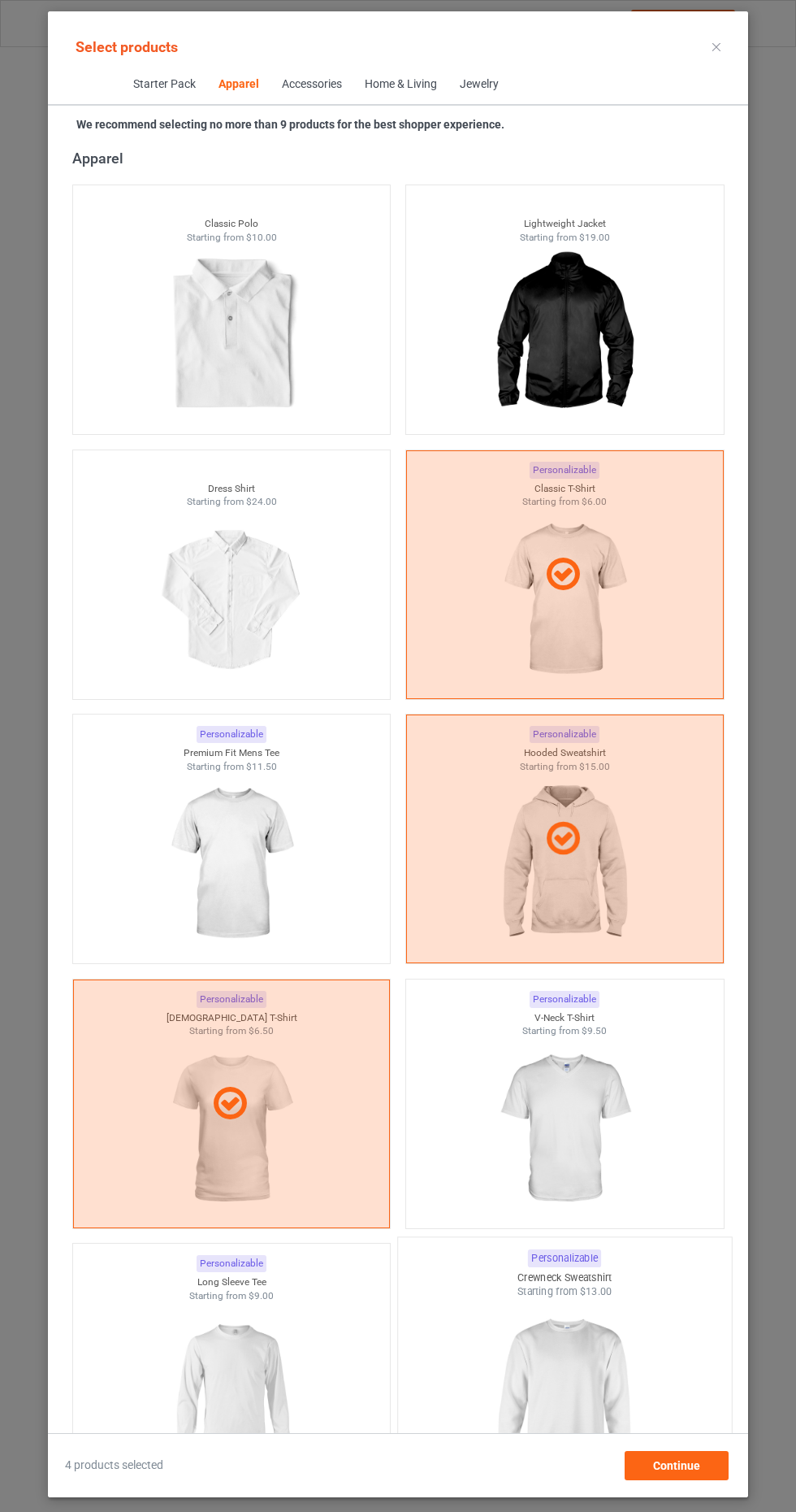
click at [567, 1412] on img at bounding box center [565, 1394] width 153 height 191
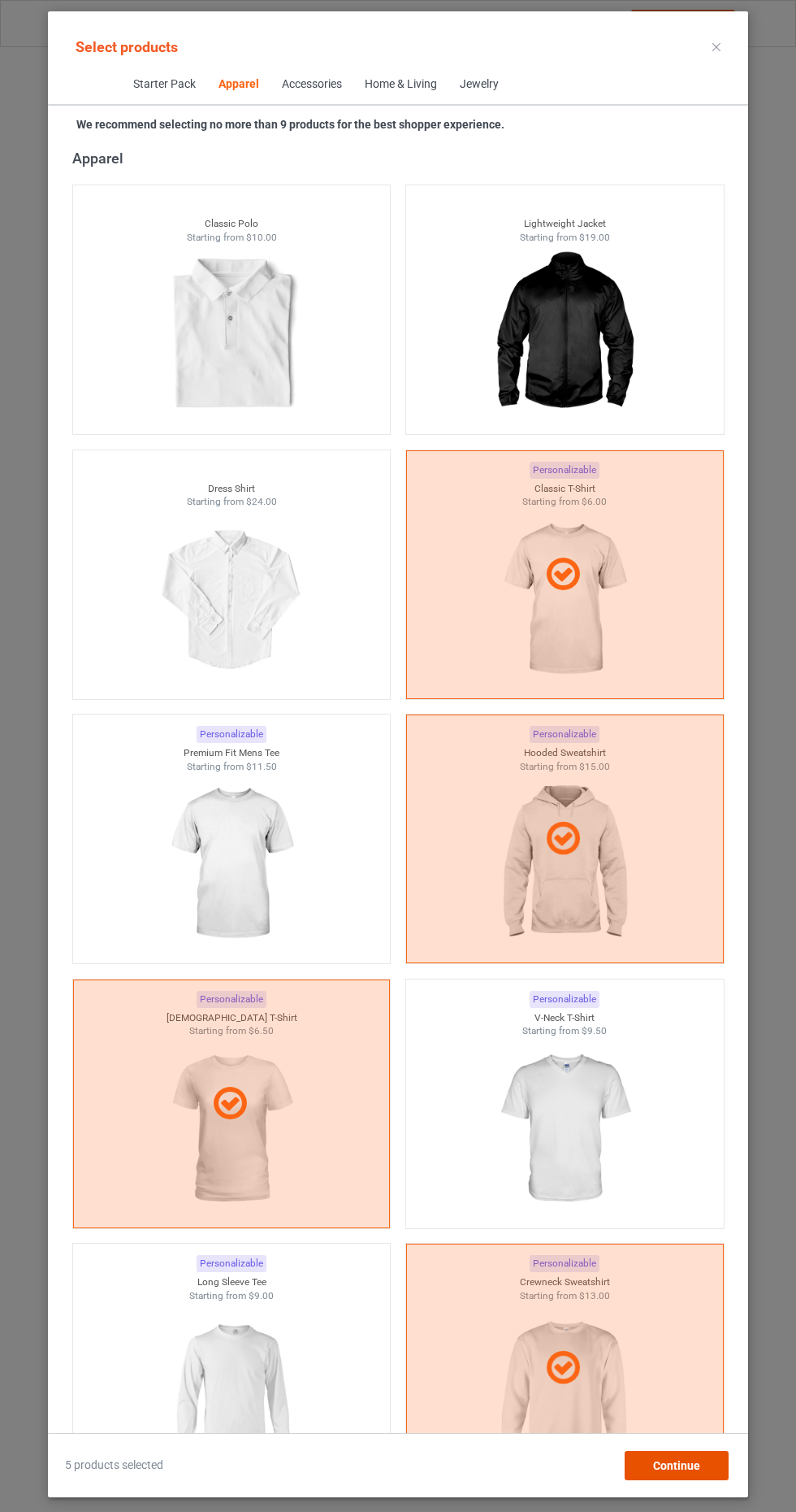
click at [706, 1481] on div "Continue" at bounding box center [676, 1466] width 104 height 30
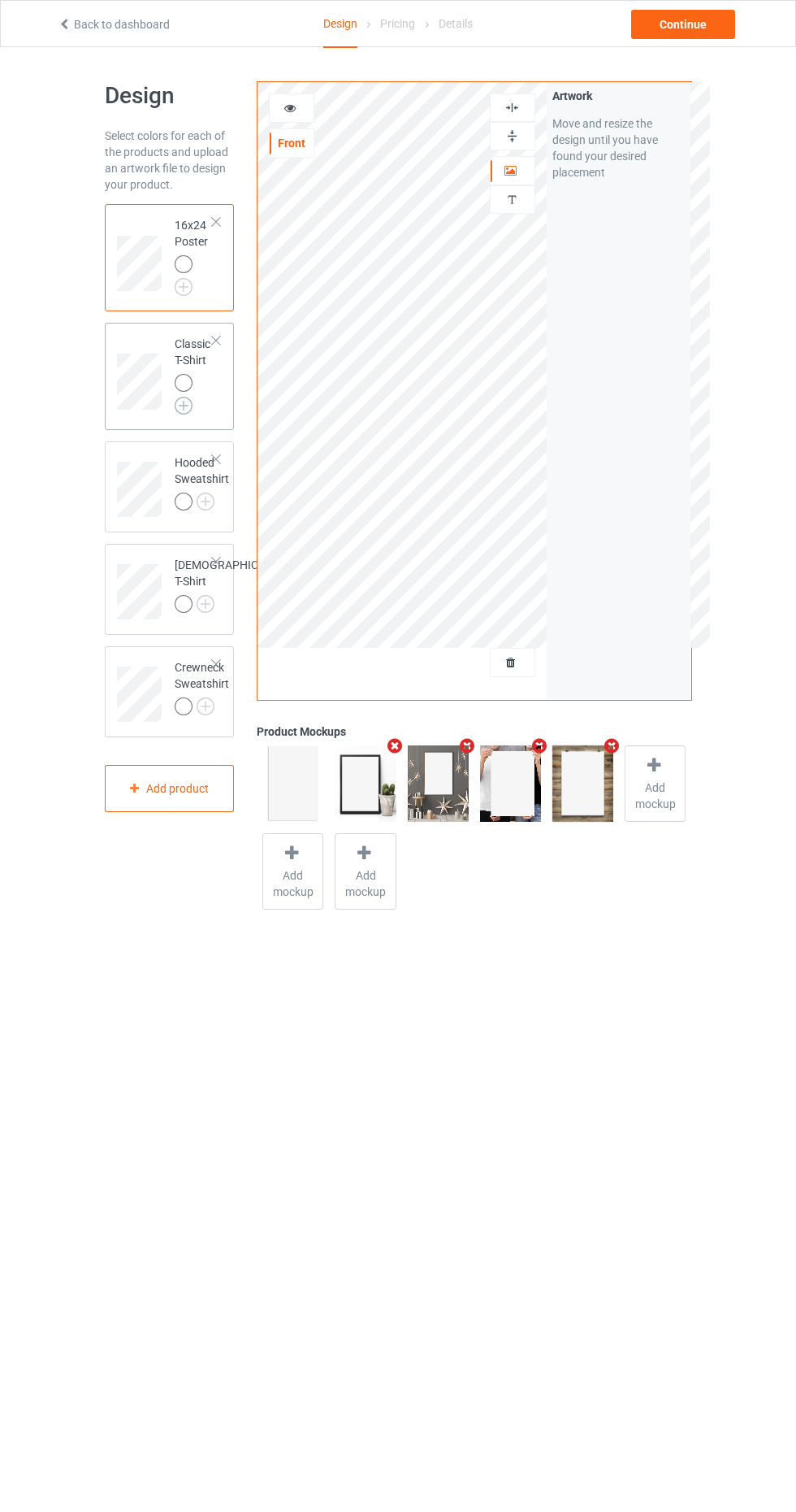
click at [183, 405] on img at bounding box center [183, 405] width 17 height 17
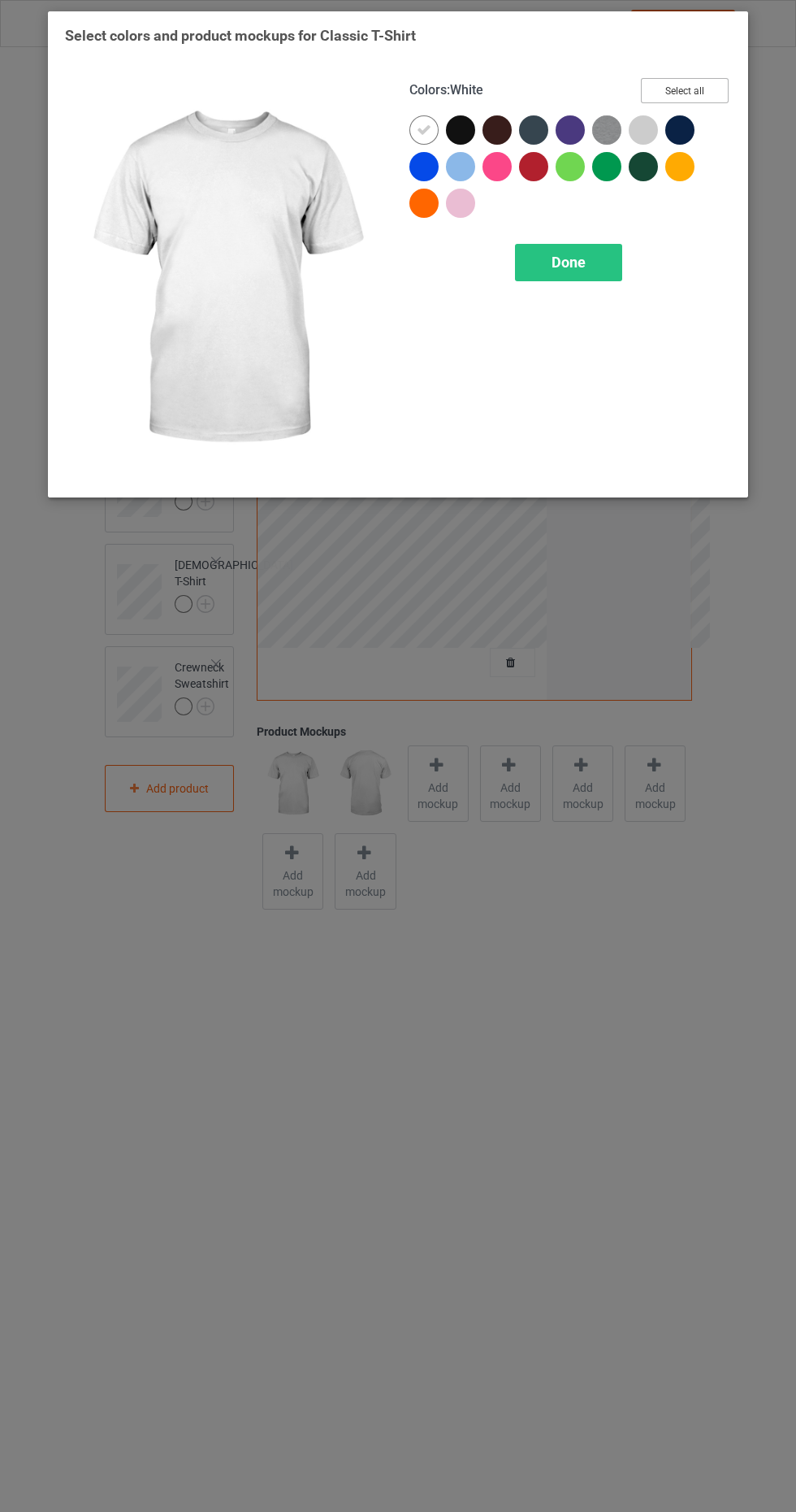
click at [705, 86] on button "Select all" at bounding box center [685, 90] width 88 height 25
click at [422, 128] on icon at bounding box center [424, 130] width 15 height 15
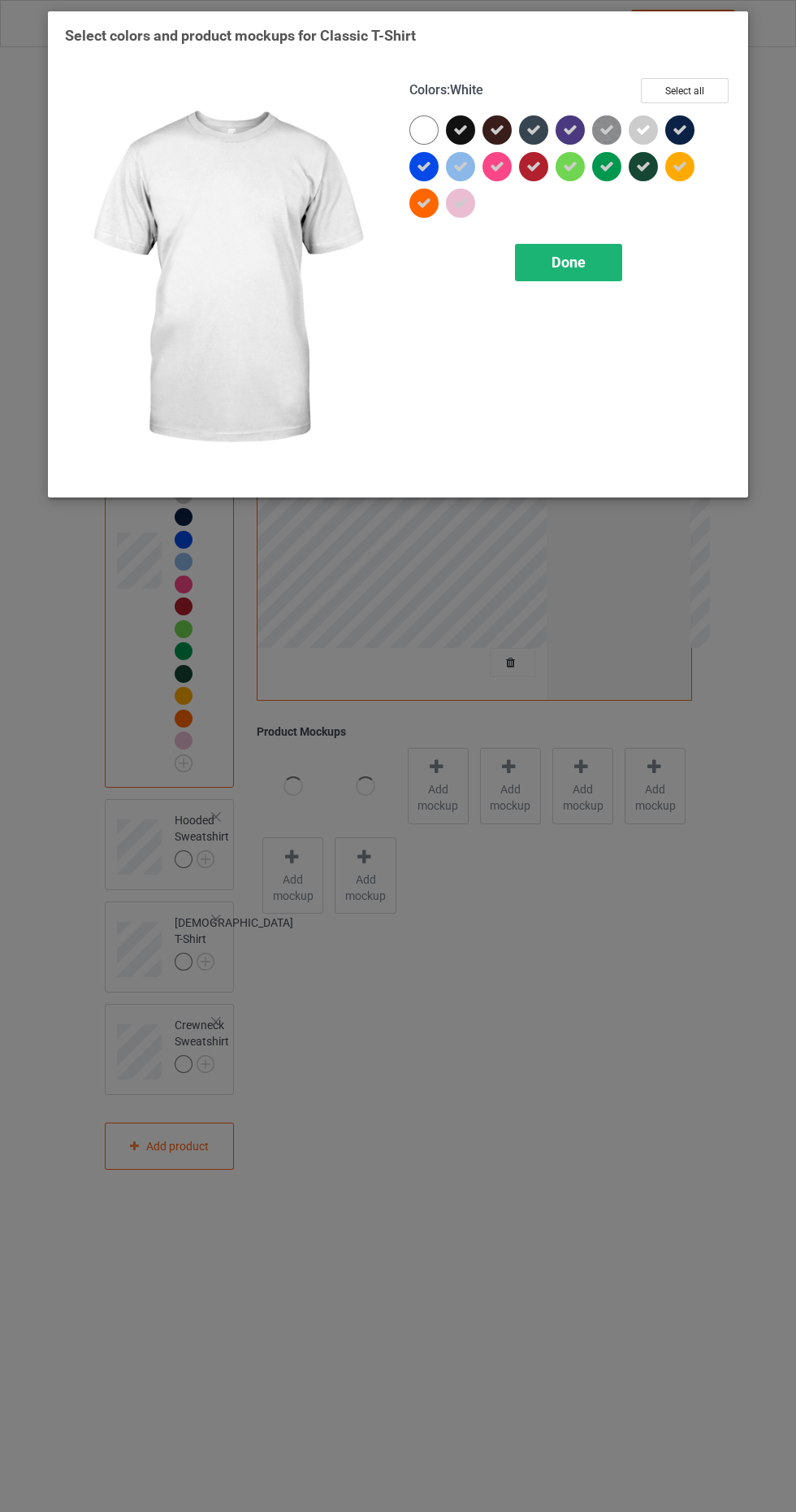
click at [589, 254] on div "Done" at bounding box center [568, 262] width 107 height 38
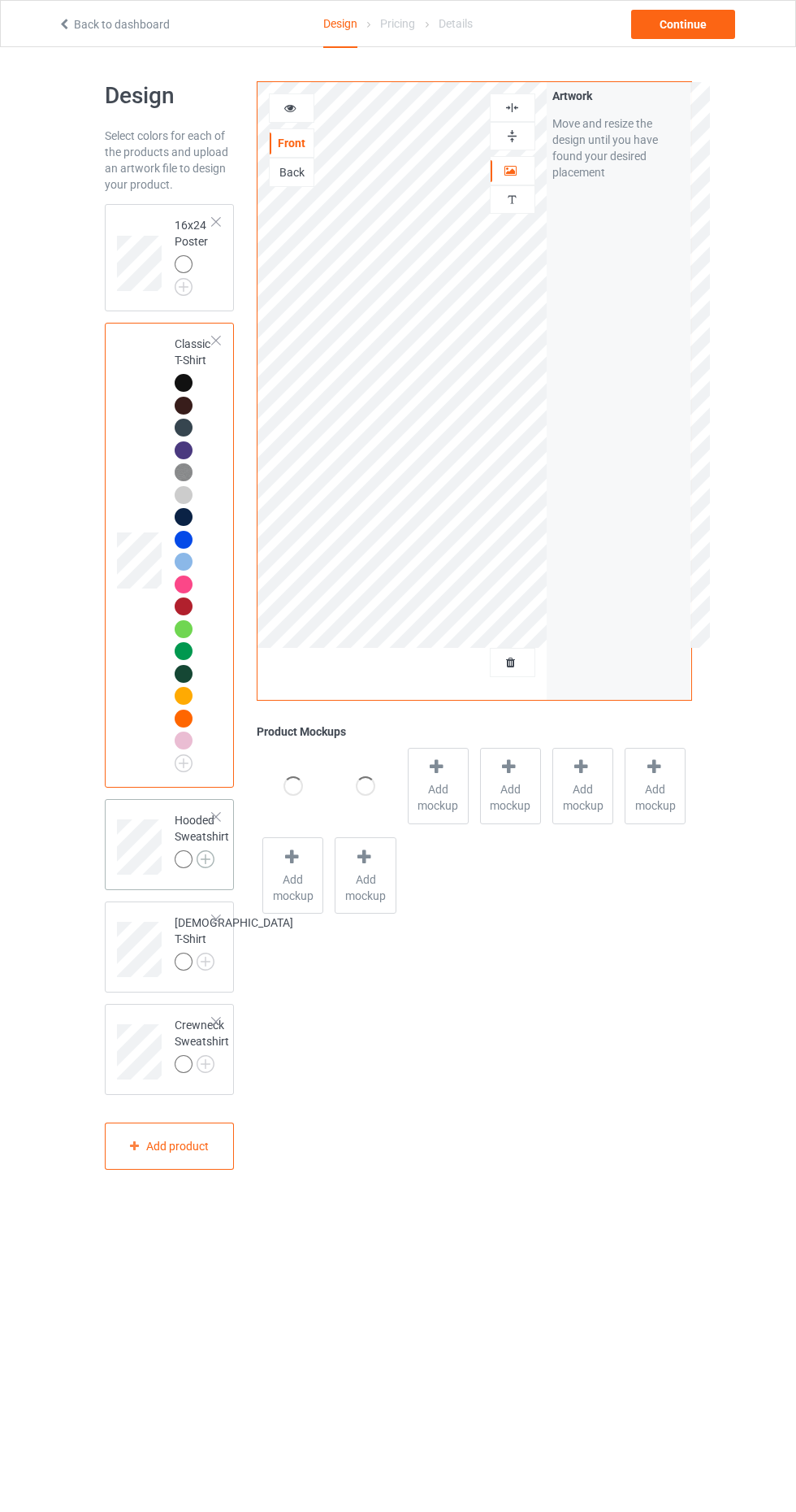
click at [209, 851] on img at bounding box center [205, 859] width 17 height 17
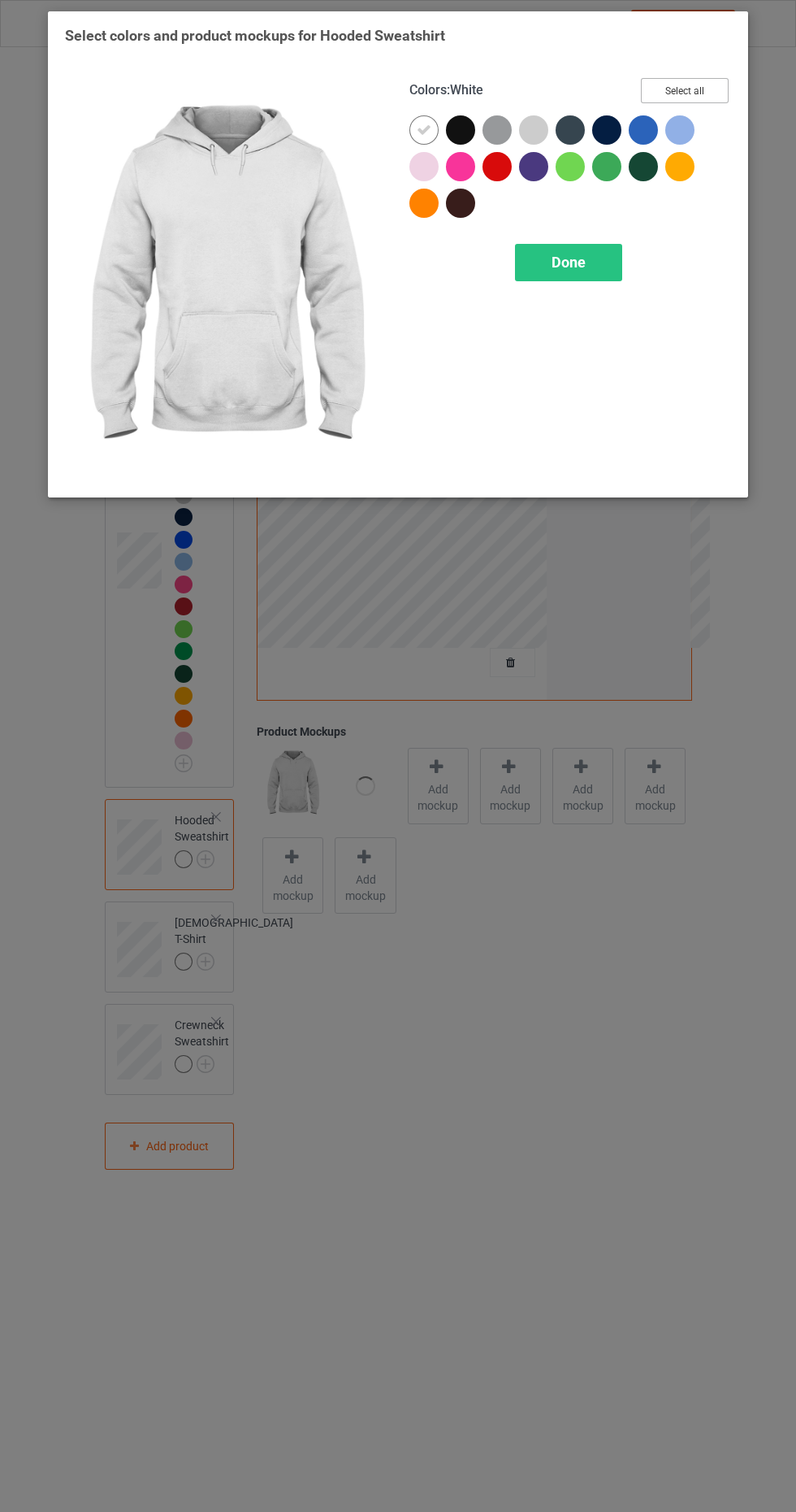
click at [711, 96] on button "Select all" at bounding box center [685, 90] width 88 height 25
click at [420, 127] on icon at bounding box center [424, 130] width 15 height 15
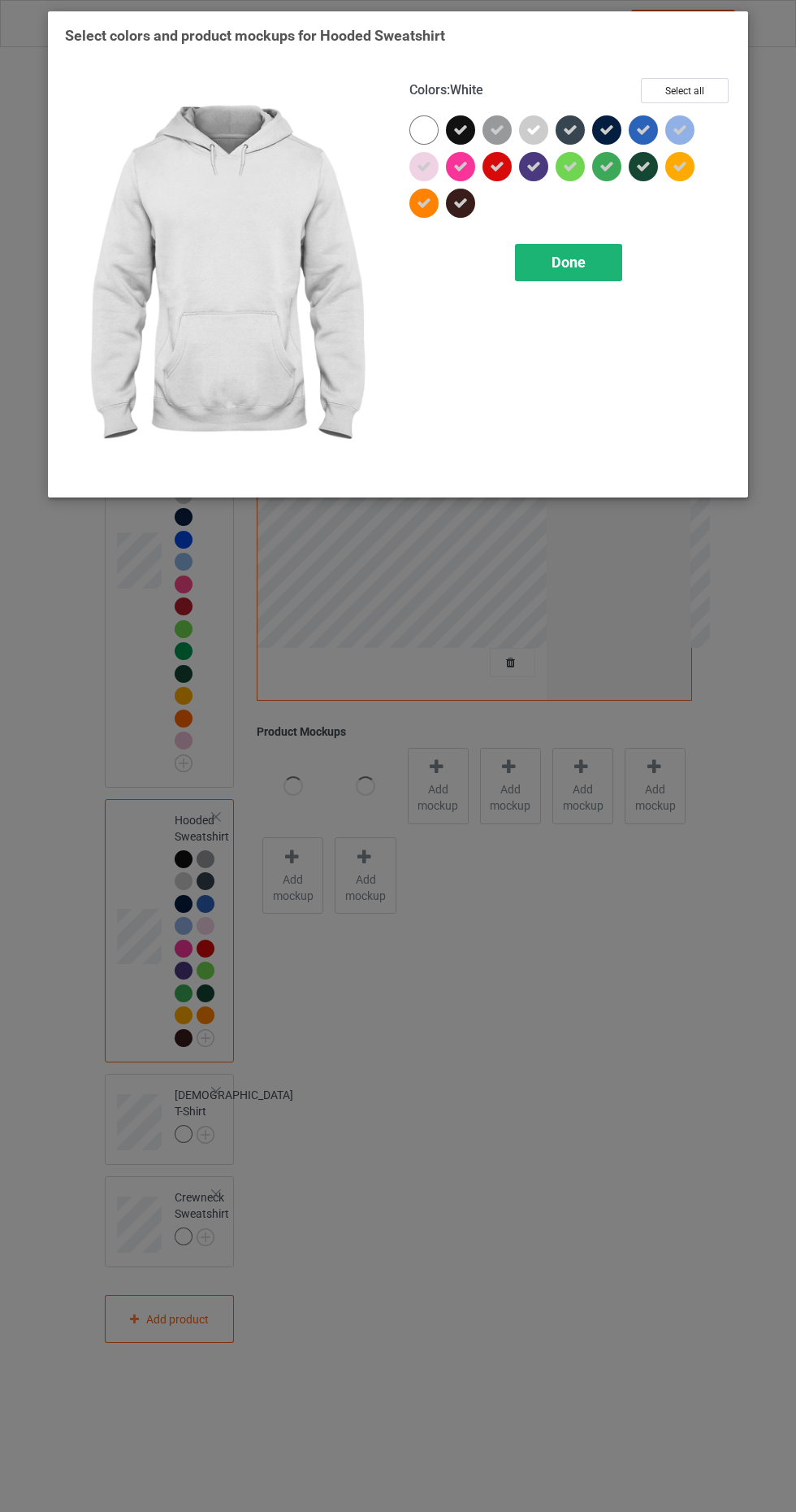
click at [599, 278] on div "Done" at bounding box center [568, 262] width 107 height 38
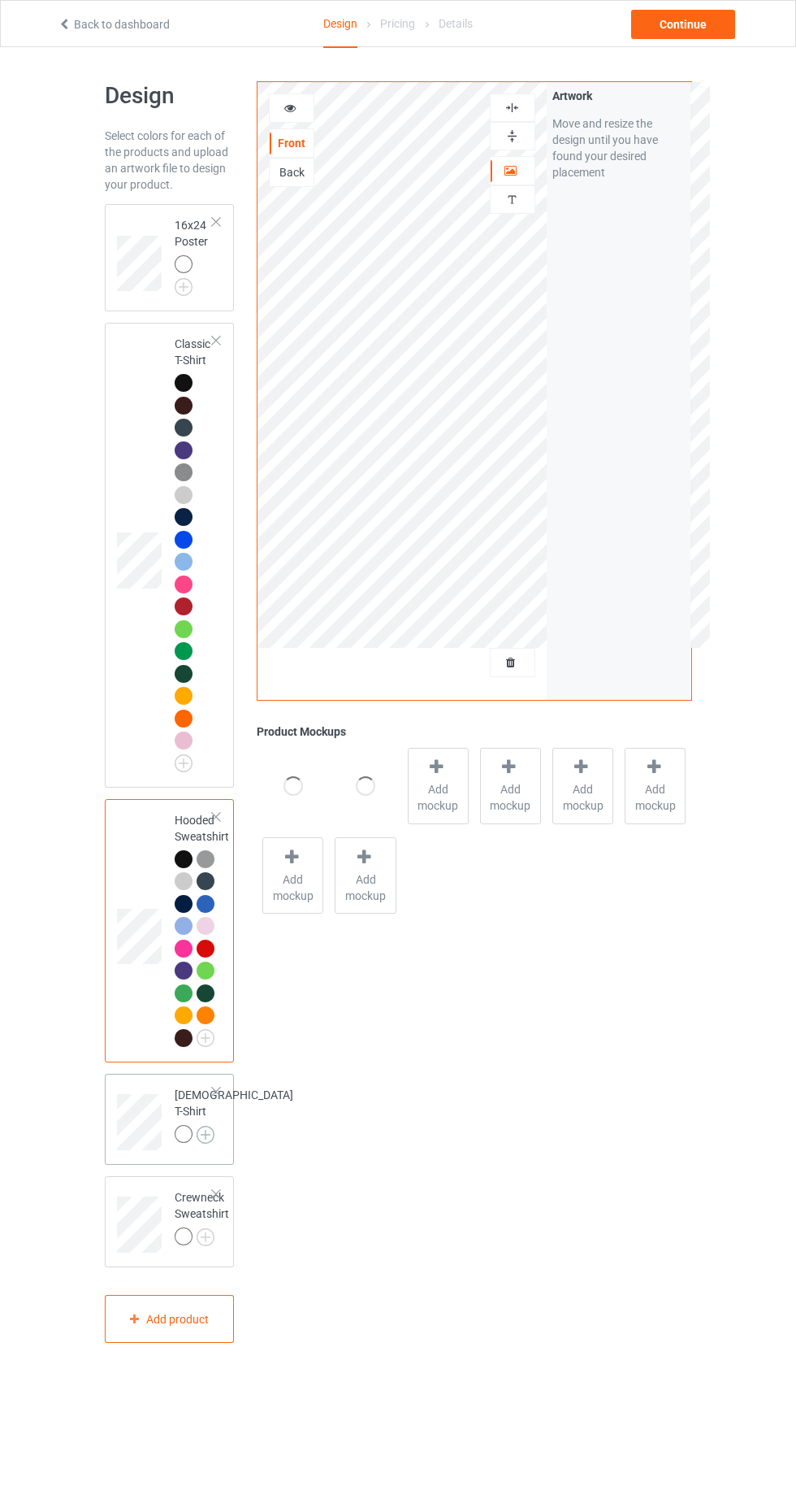
click at [196, 1144] on img at bounding box center [205, 1135] width 17 height 17
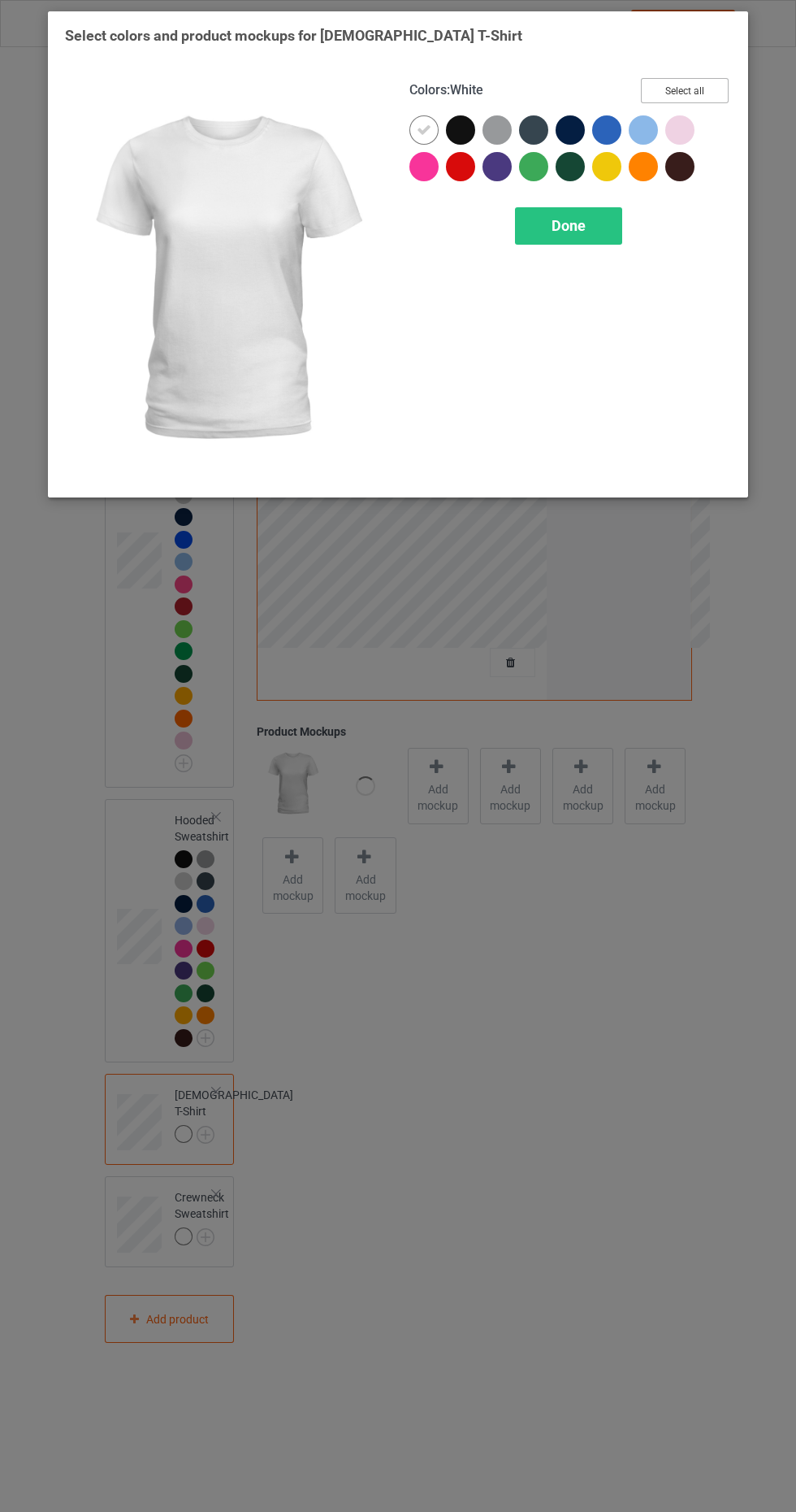
click at [721, 89] on button "Select all" at bounding box center [685, 90] width 88 height 25
click at [417, 134] on icon at bounding box center [424, 130] width 15 height 15
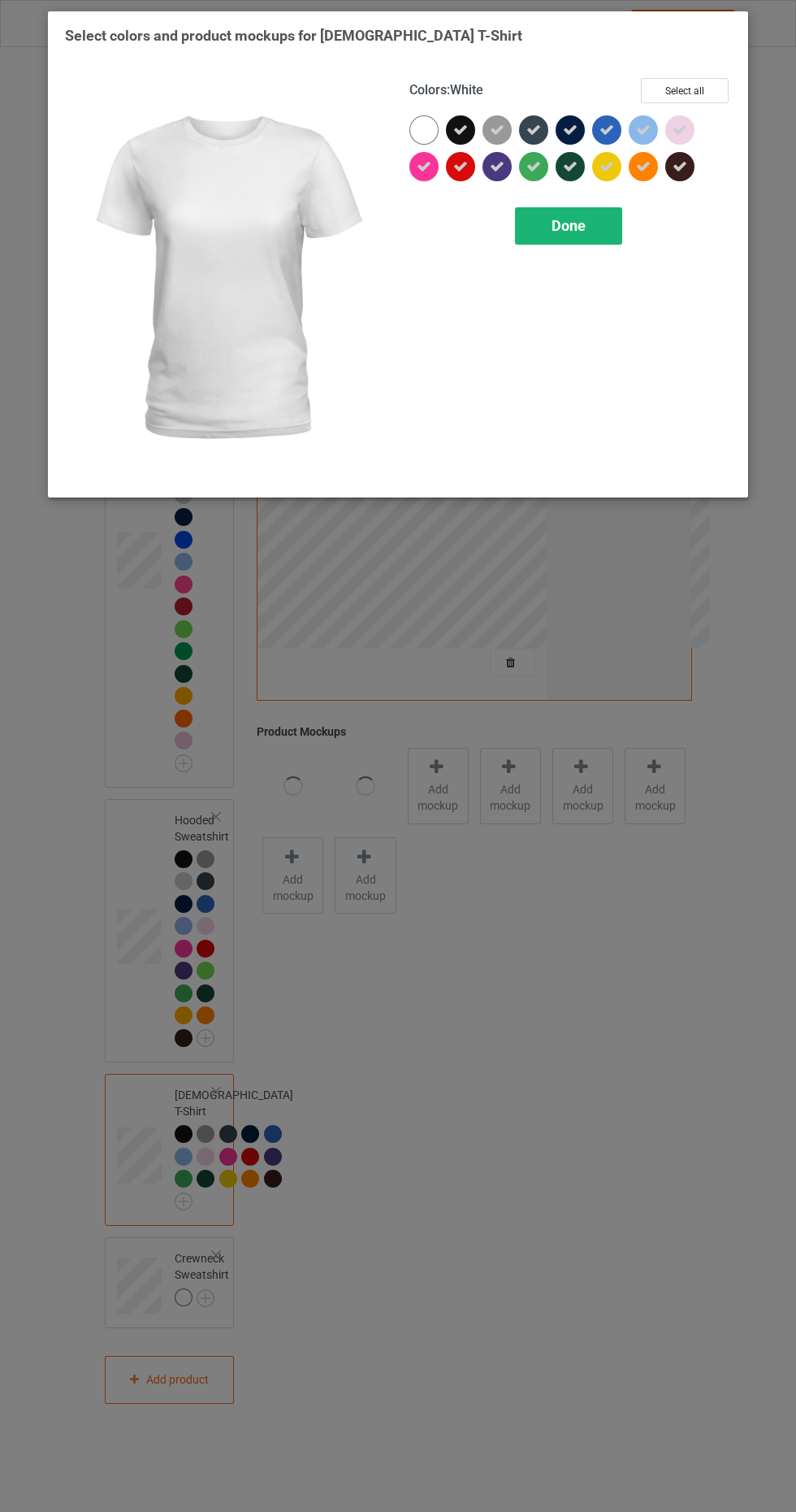
click at [584, 221] on span "Done" at bounding box center [568, 226] width 34 height 17
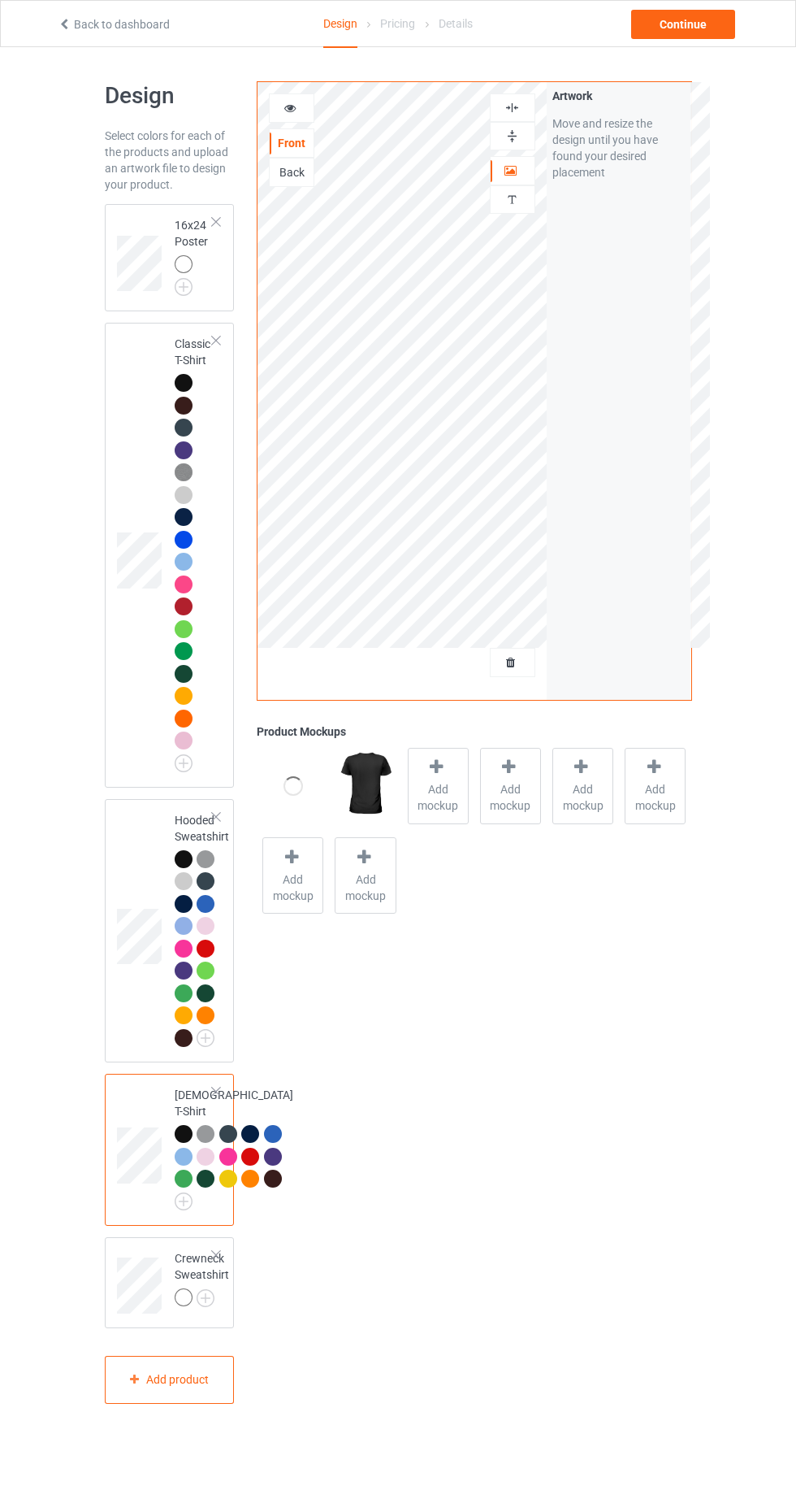
scroll to position [86, 0]
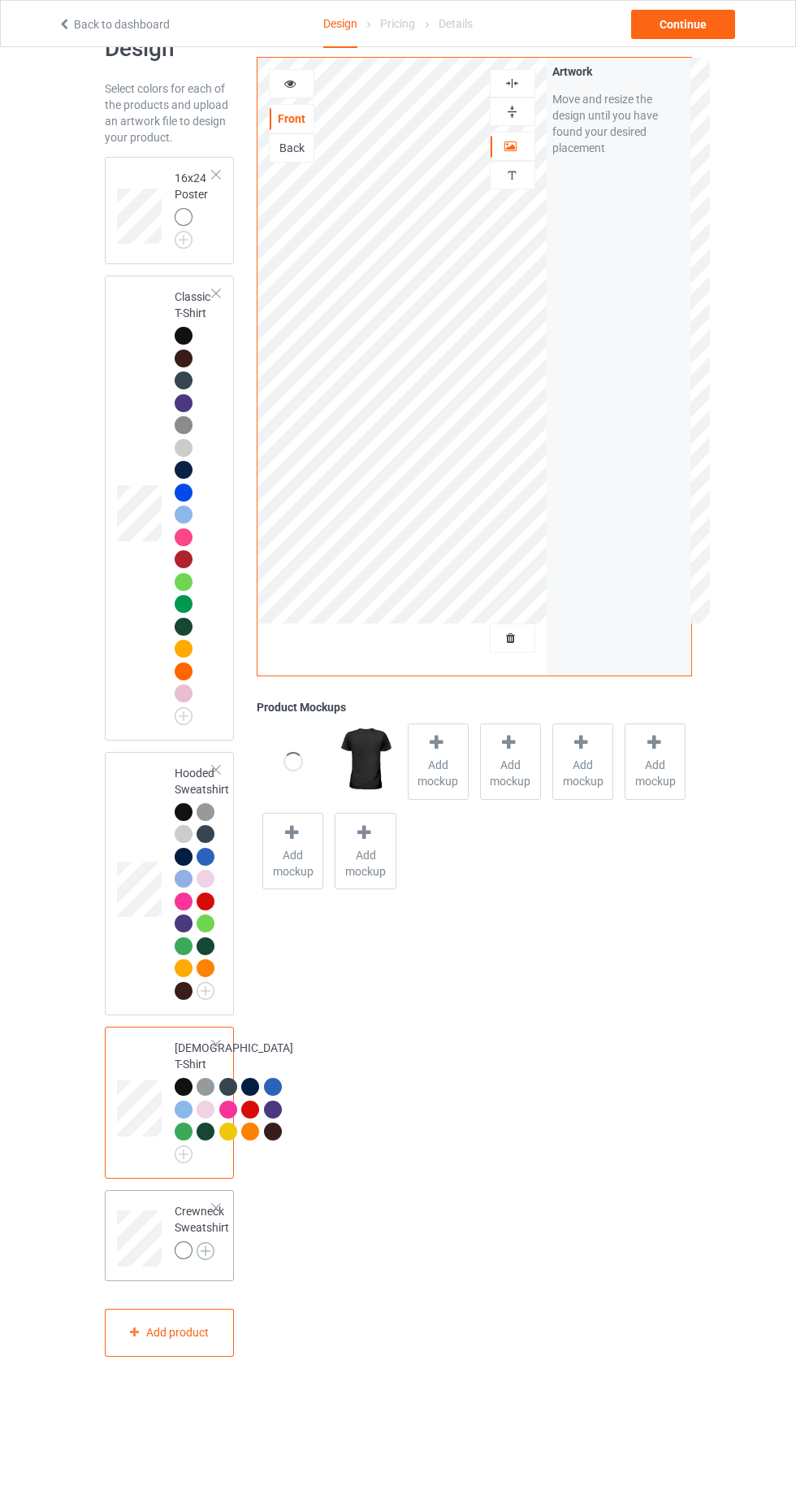
click at [207, 1260] on img at bounding box center [205, 1251] width 17 height 17
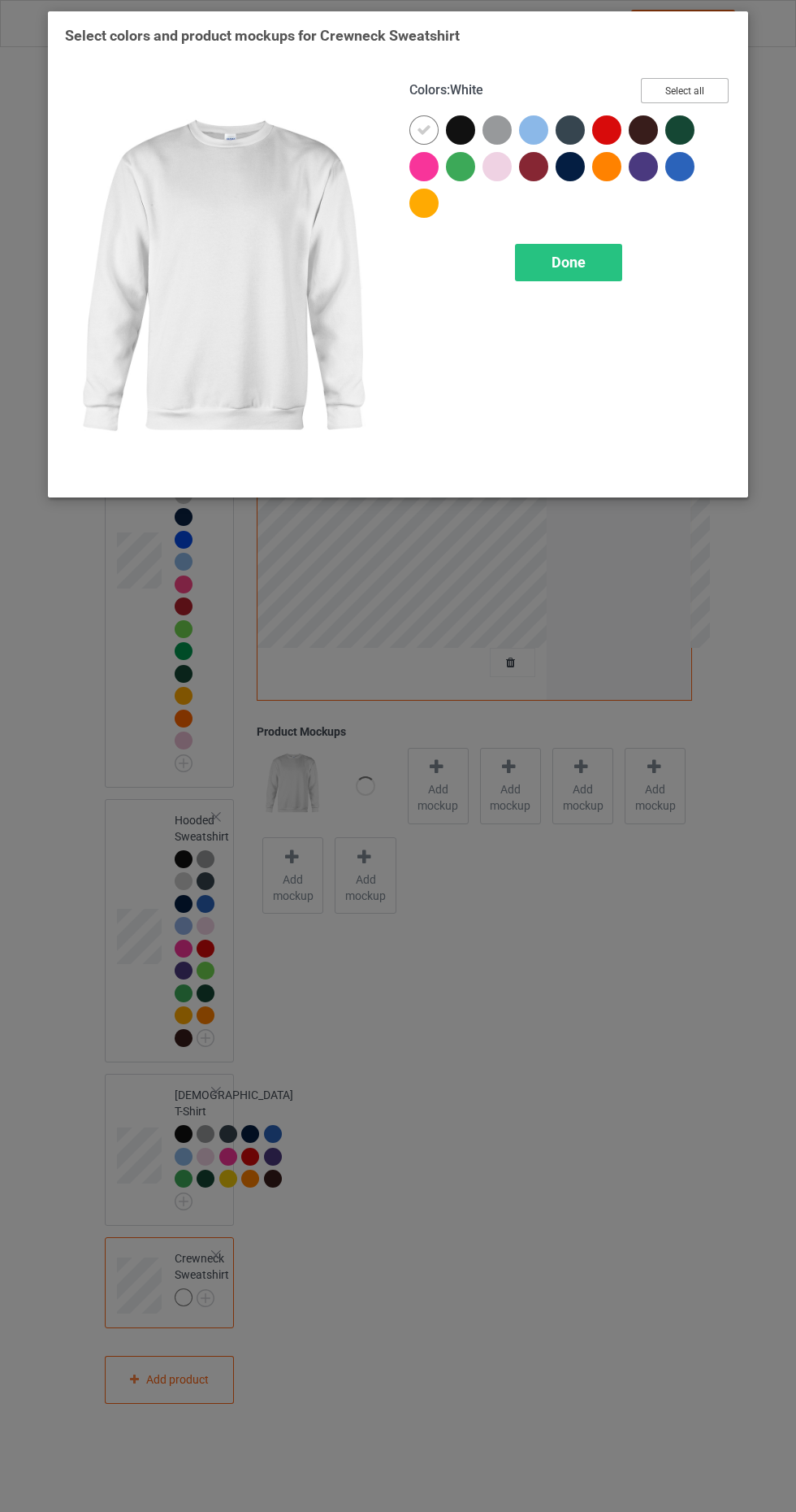
click at [713, 82] on button "Select all" at bounding box center [685, 90] width 88 height 25
click at [424, 129] on icon at bounding box center [424, 130] width 15 height 15
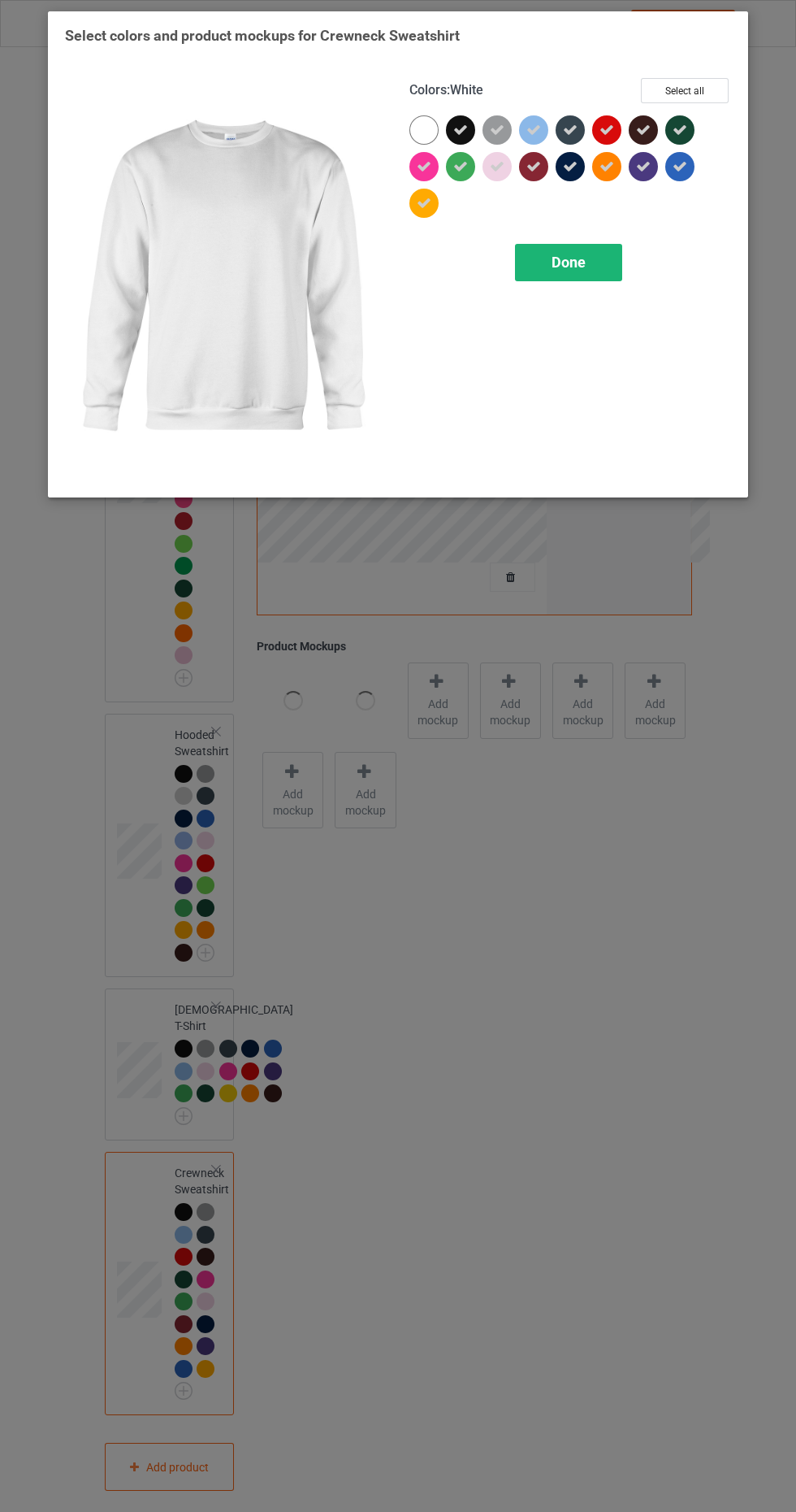
click at [590, 255] on div "Done" at bounding box center [568, 262] width 107 height 38
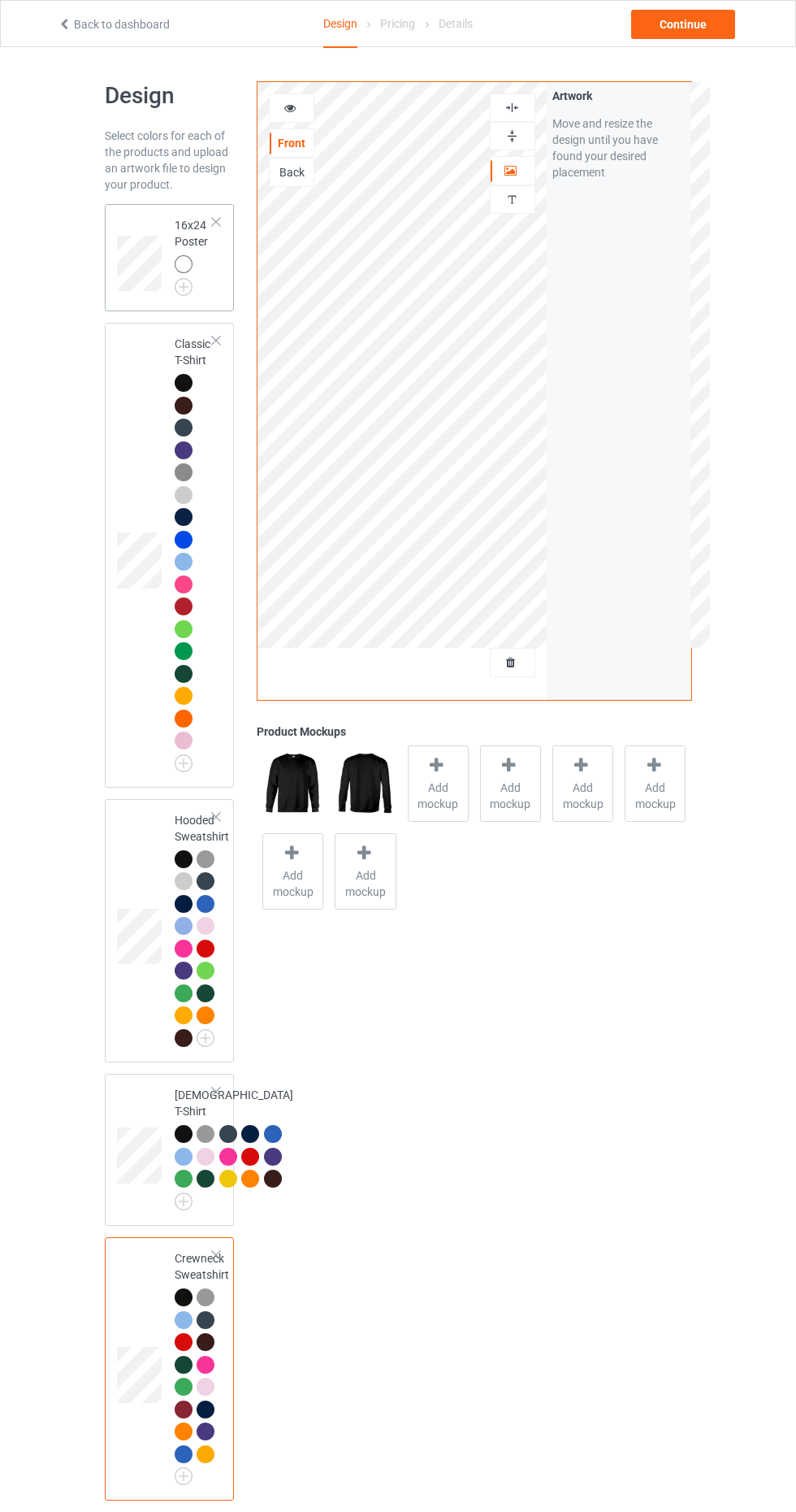
click at [135, 213] on td at bounding box center [141, 258] width 49 height 94
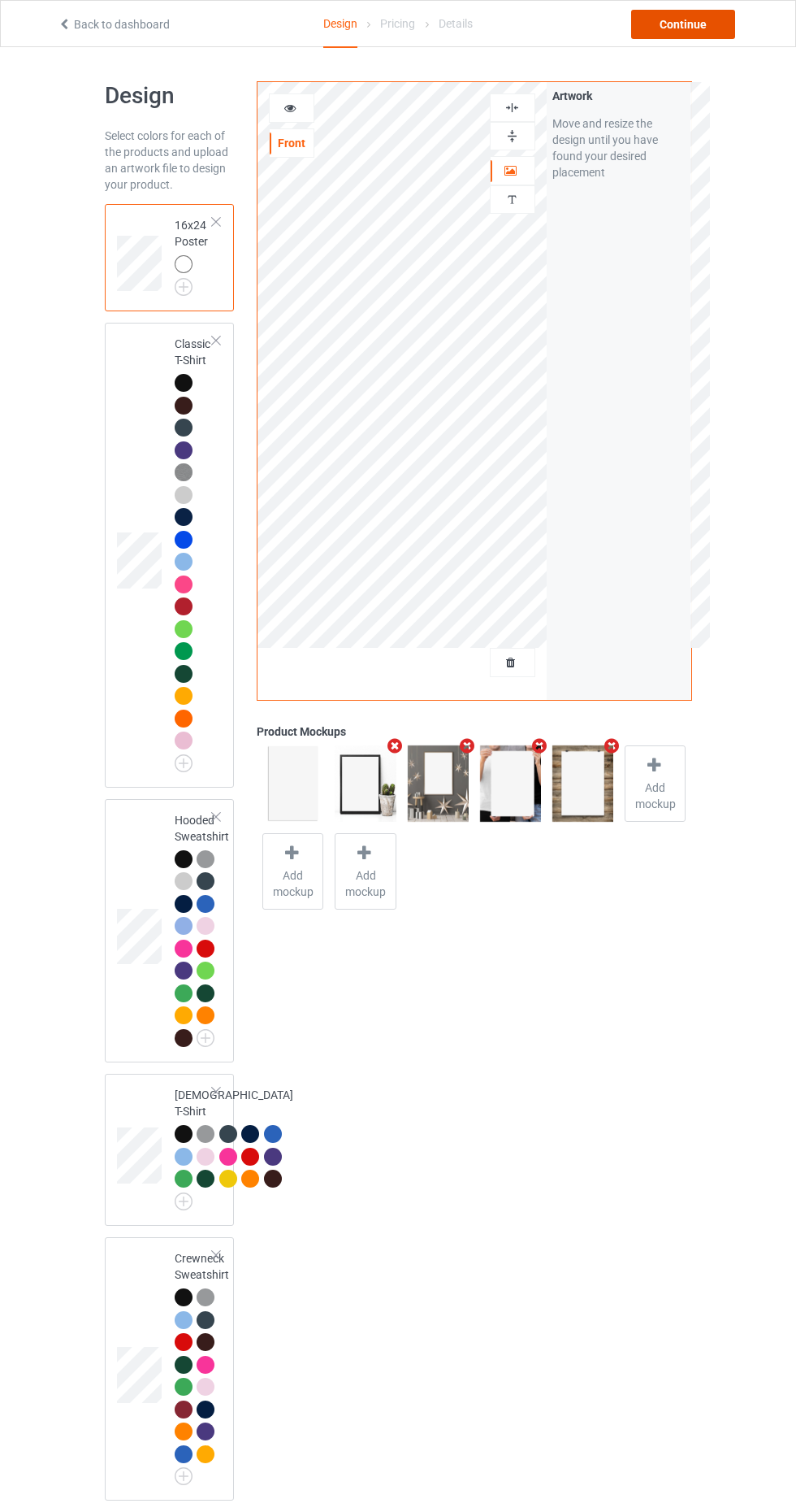
click at [716, 17] on div "Continue" at bounding box center [683, 24] width 104 height 30
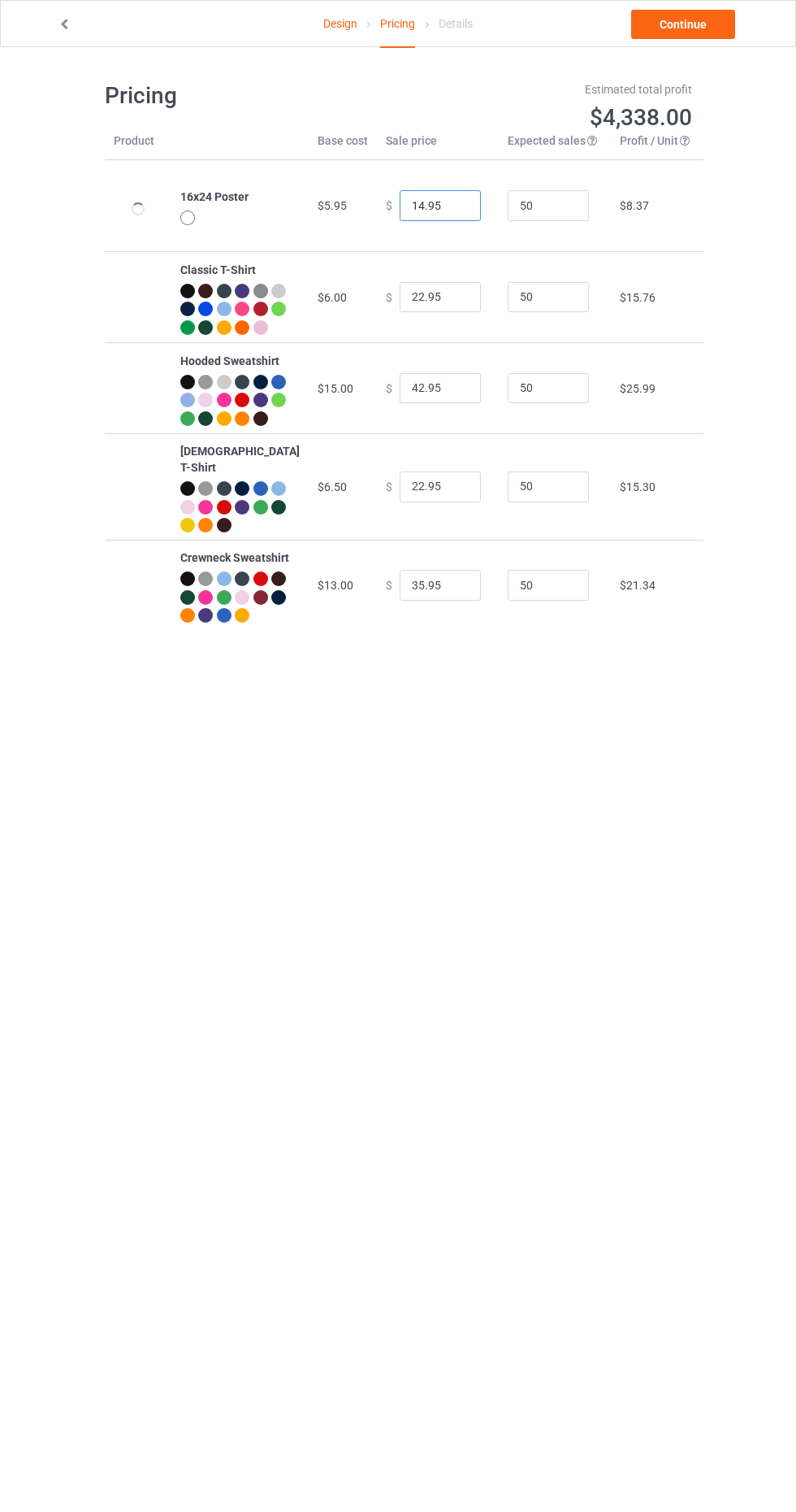
click at [400, 206] on input "14.95" at bounding box center [440, 205] width 81 height 31
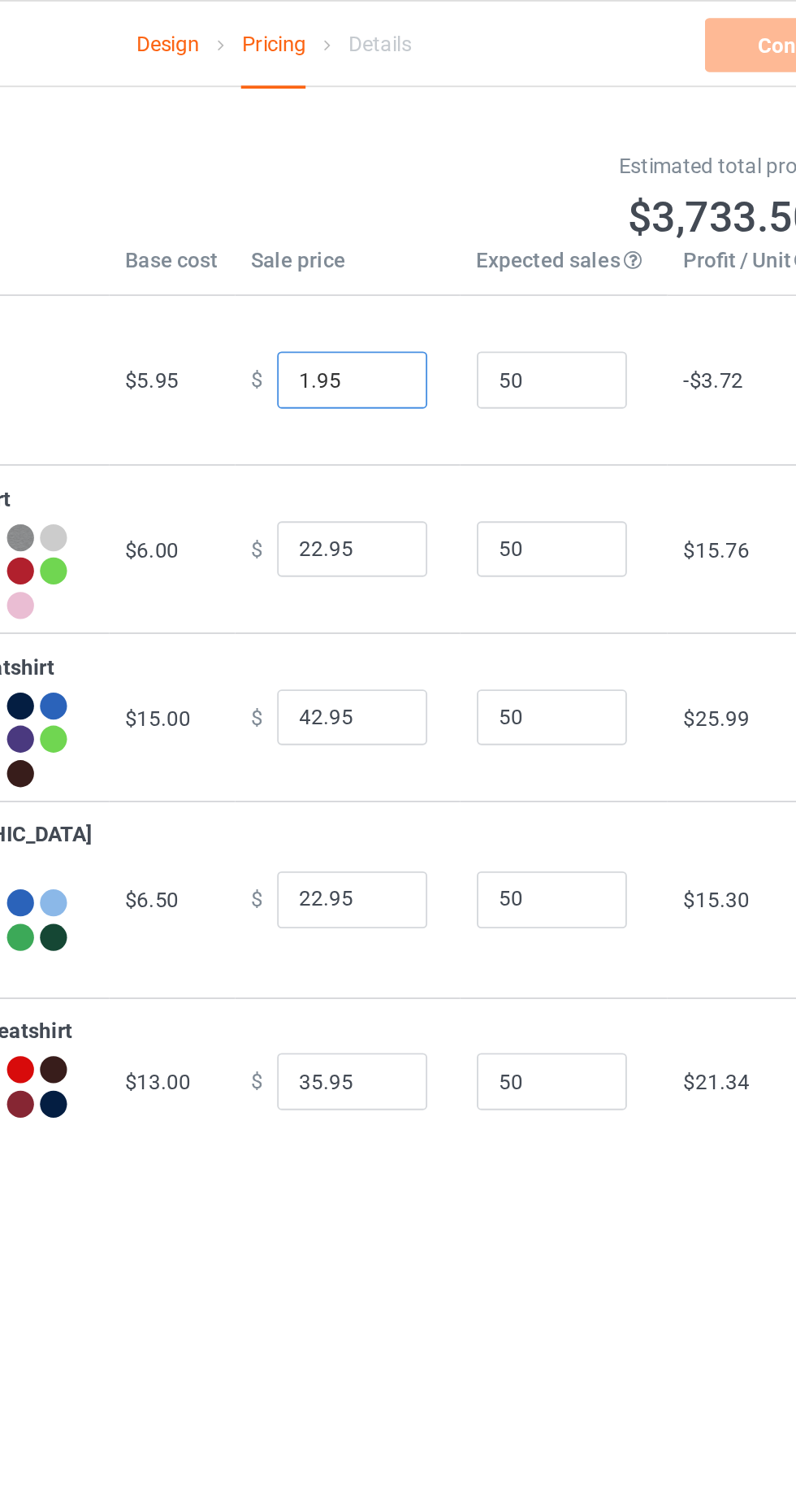
type input "16.95"
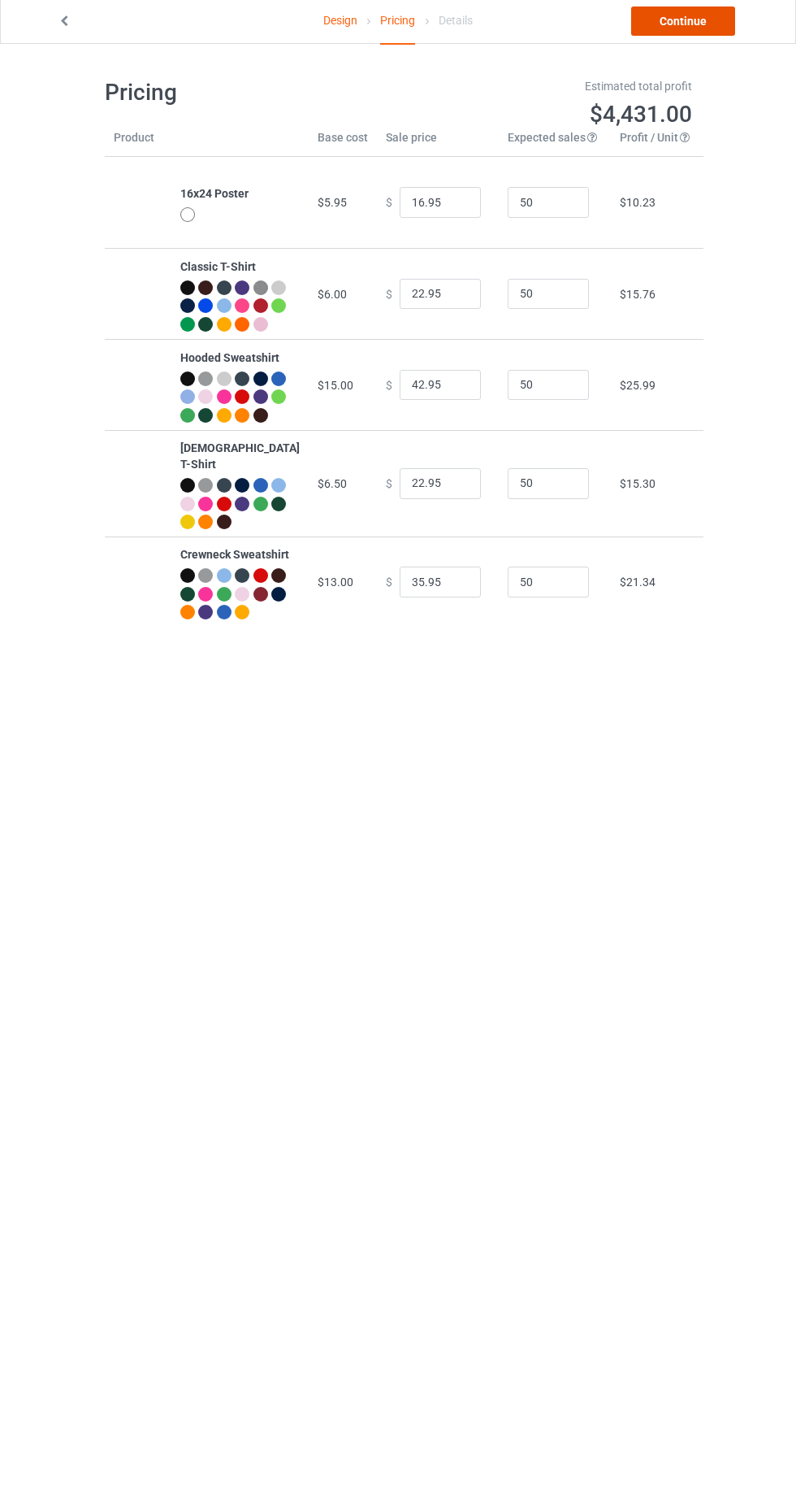
click at [687, 24] on link "Continue" at bounding box center [683, 24] width 104 height 30
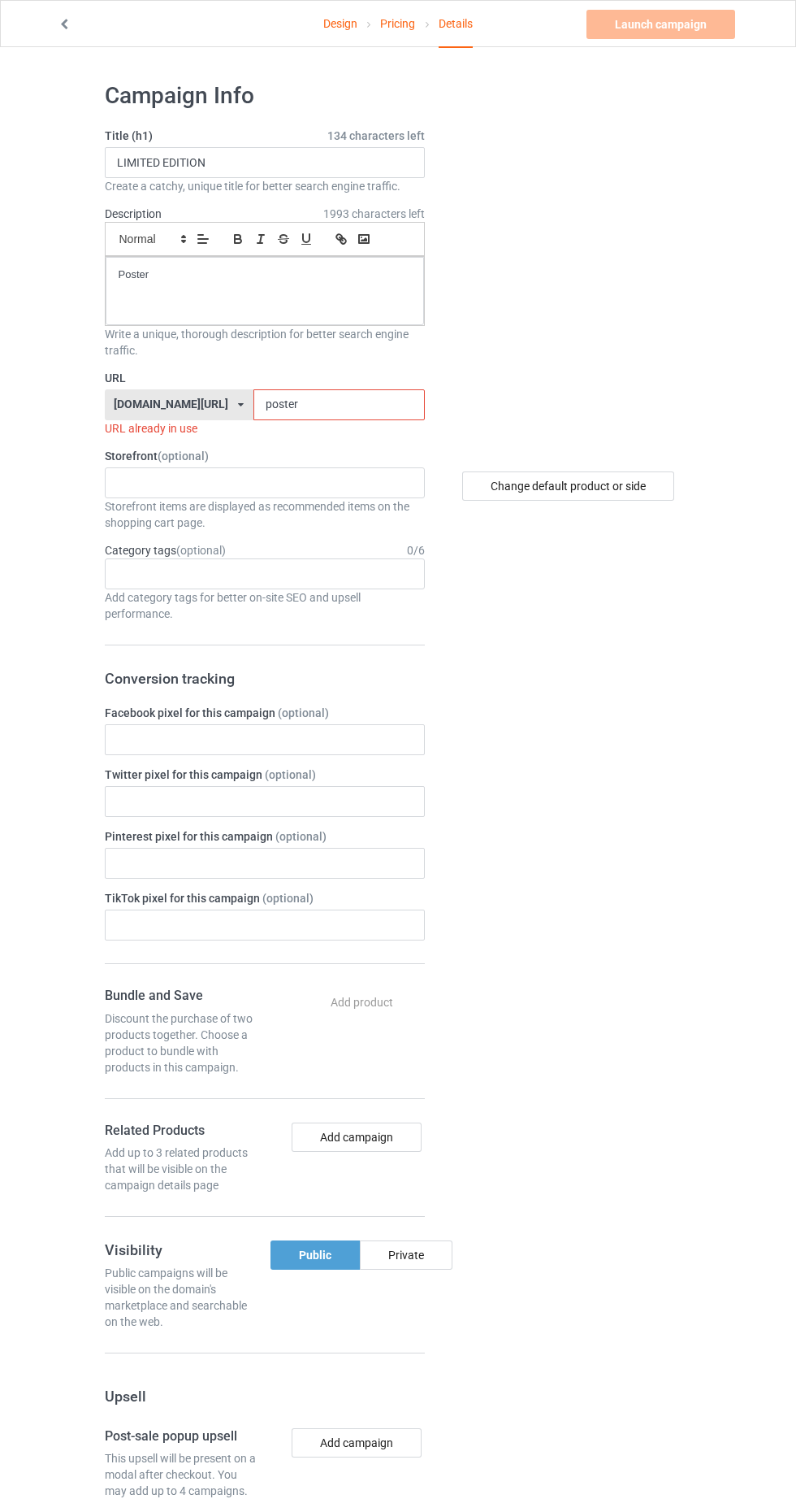
click at [288, 381] on label "URL" at bounding box center [264, 378] width 320 height 17
click at [325, 398] on input "poster" at bounding box center [340, 404] width 171 height 31
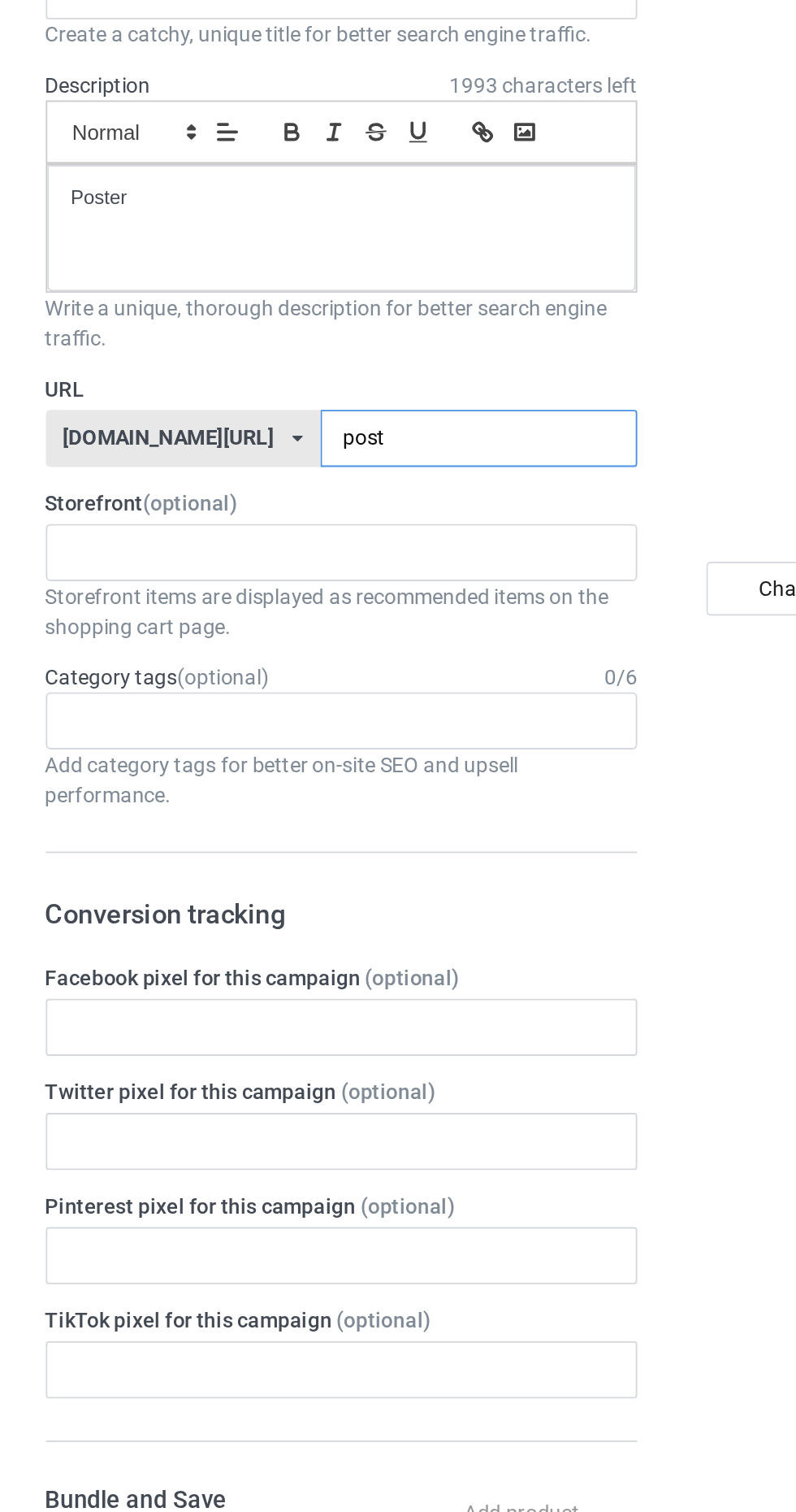
type input "posth"
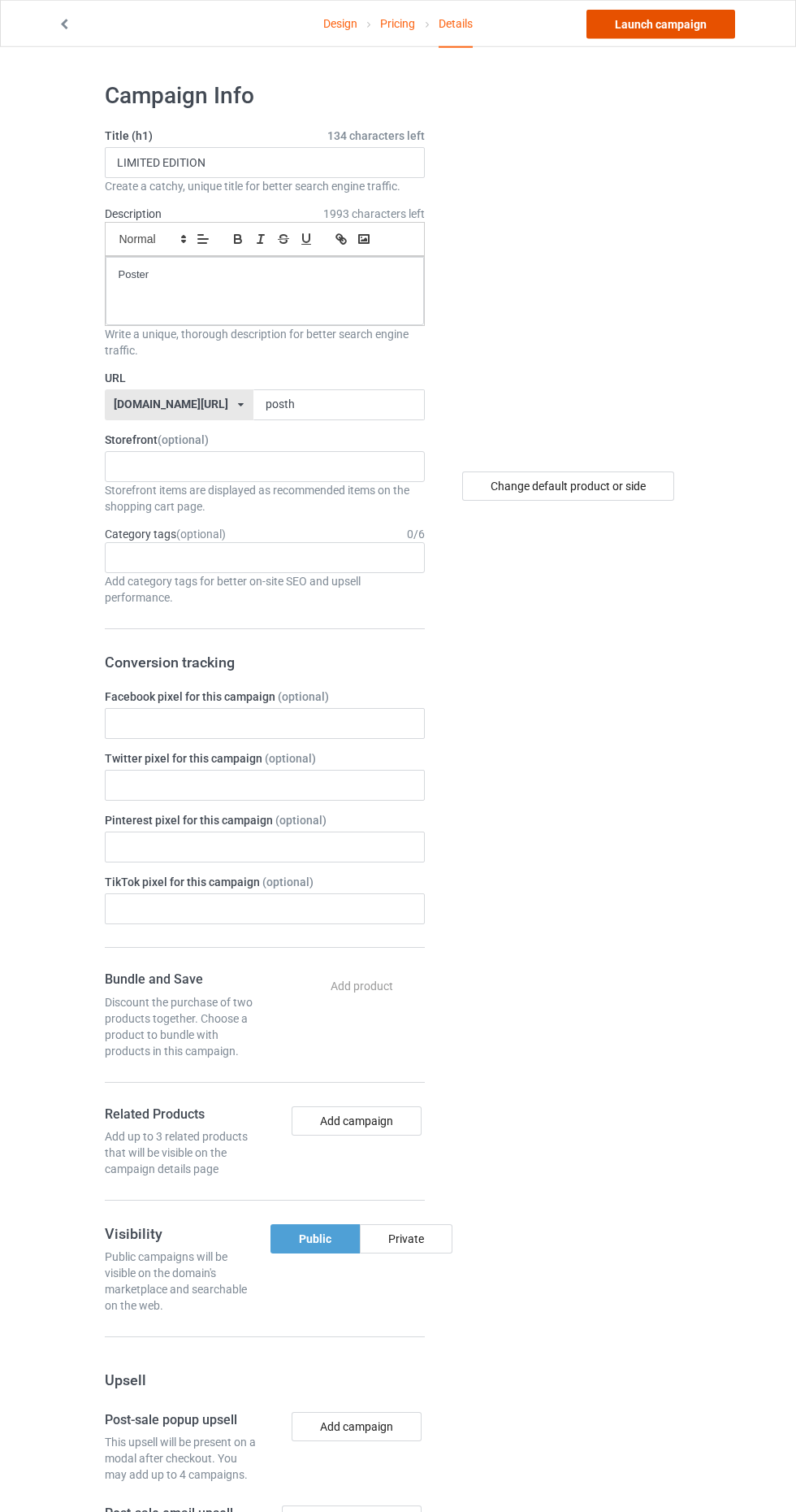
click at [689, 24] on link "Launch campaign" at bounding box center [661, 24] width 148 height 30
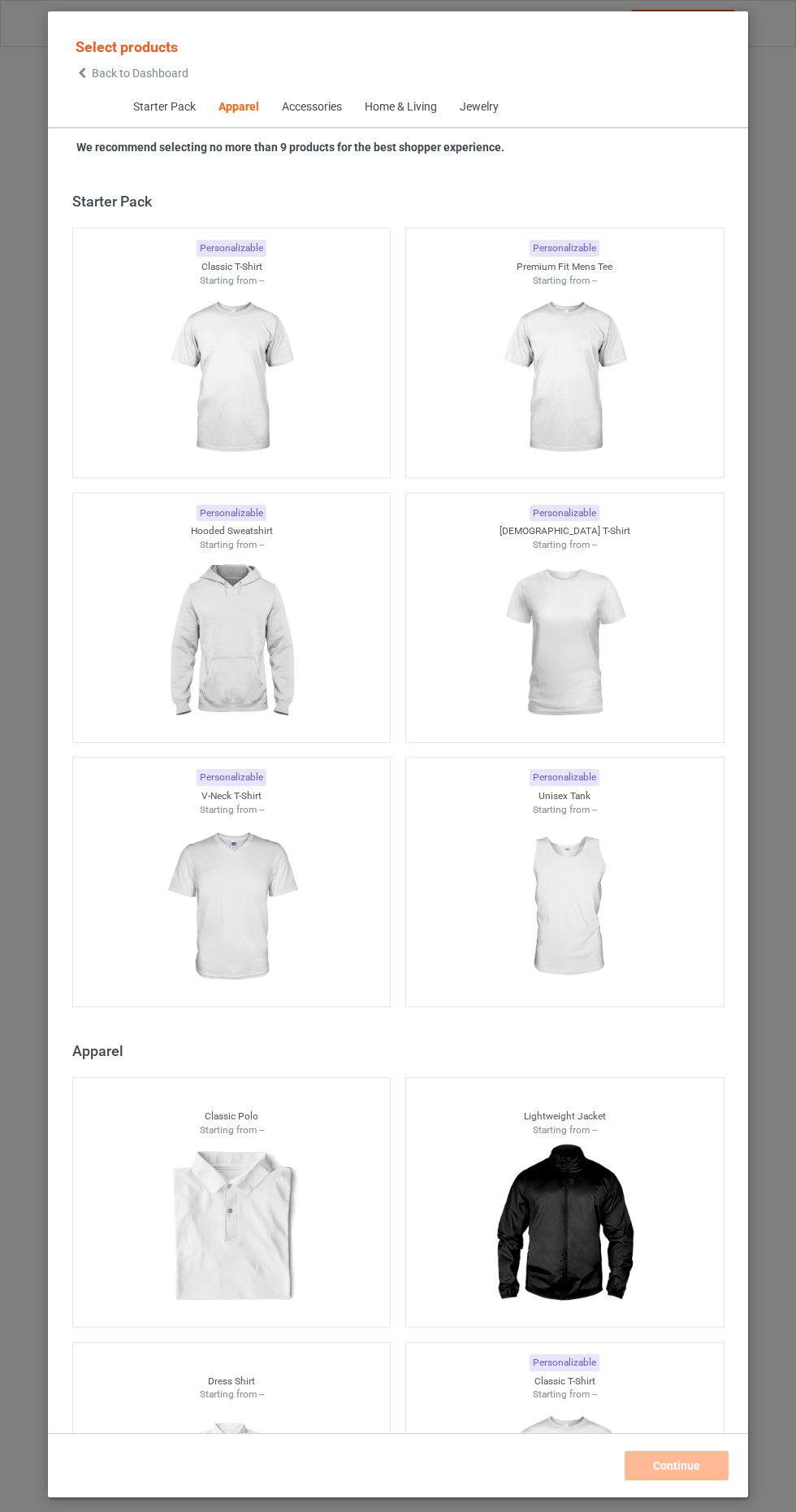
scroll to position [870, 0]
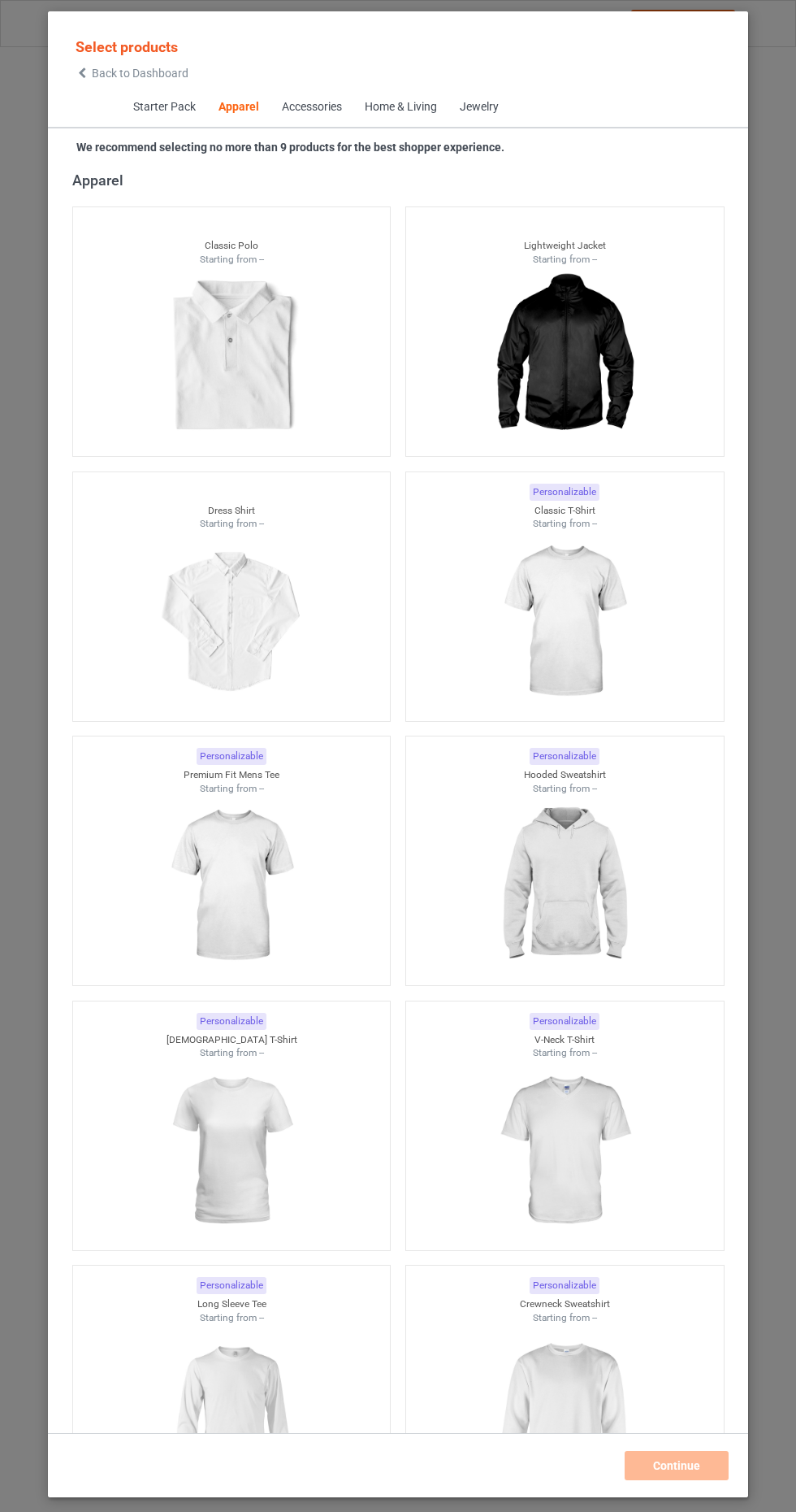
click at [120, 73] on span "Back to Dashboard" at bounding box center [140, 72] width 97 height 13
